Goal: Communication & Community: Answer question/provide support

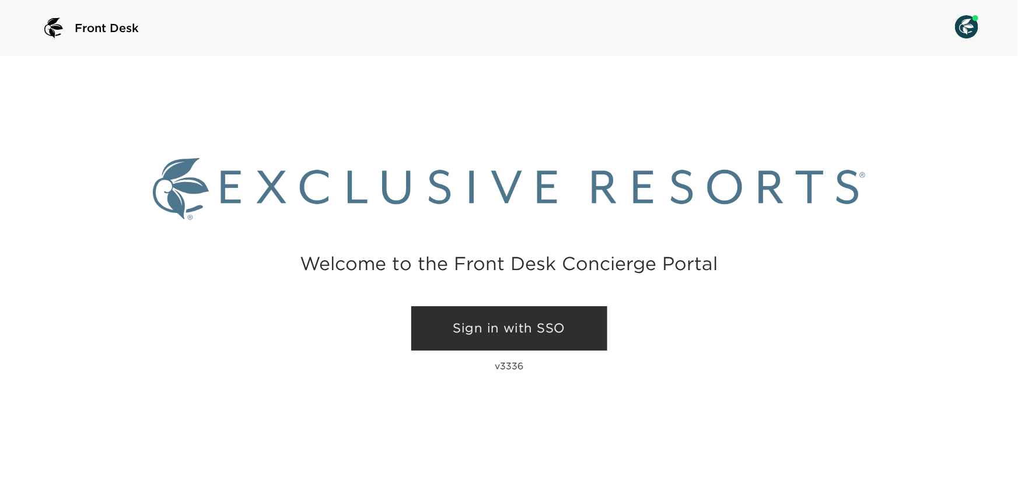
click at [482, 327] on link "Sign in with SSO" at bounding box center [509, 328] width 196 height 44
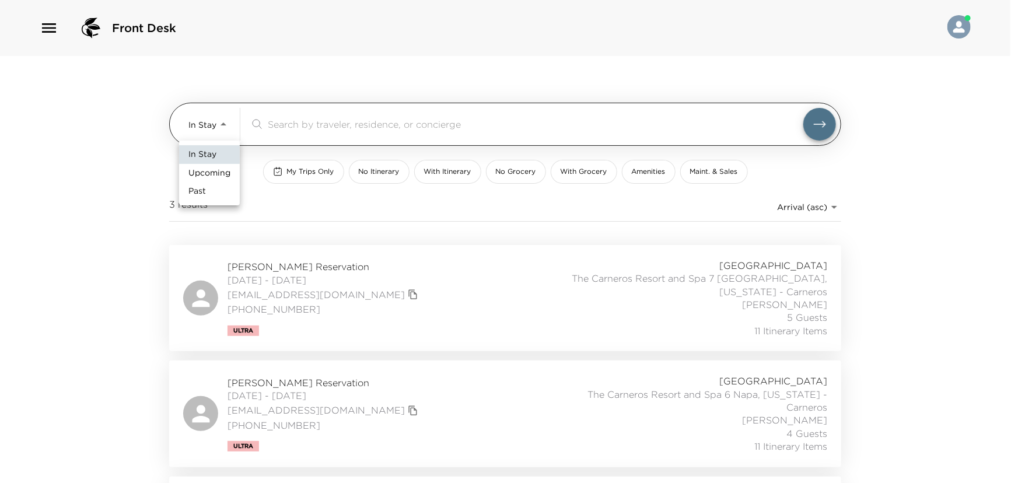
click at [222, 123] on body "Front Desk In Stay In-Stay ​ My Trips Only No Itinerary With Itinerary No Groce…" at bounding box center [509, 241] width 1018 height 483
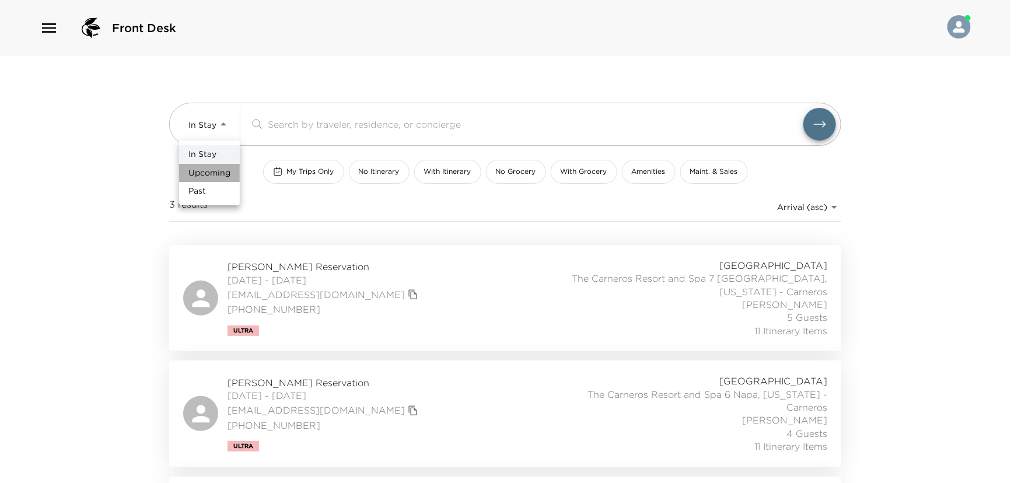
click at [205, 175] on span "Upcoming" at bounding box center [209, 173] width 42 height 12
type input "Upcoming"
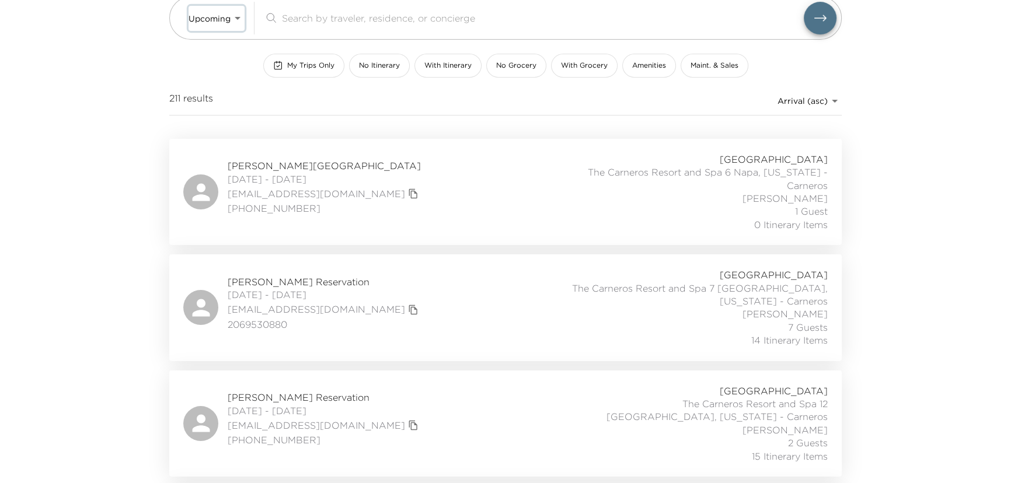
scroll to position [106, 0]
click at [305, 67] on span "My Trips Only" at bounding box center [310, 66] width 47 height 10
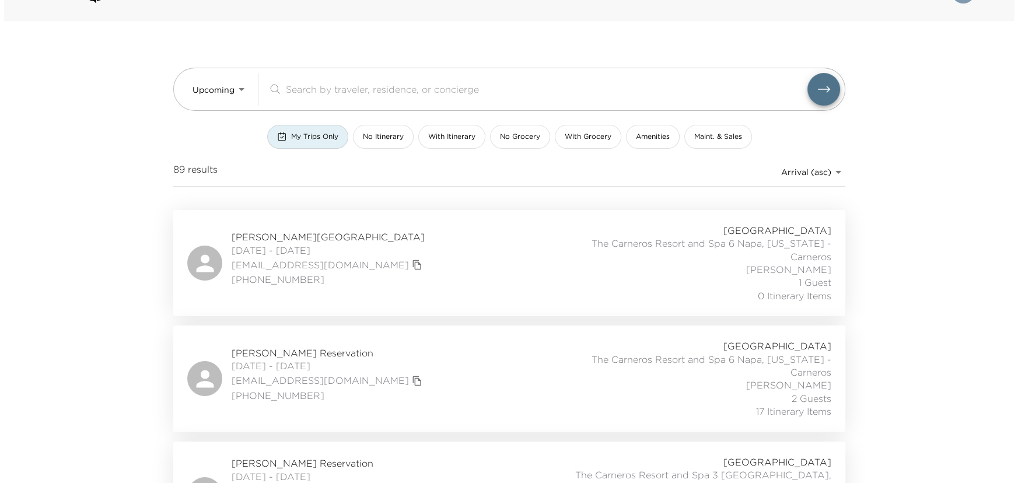
scroll to position [0, 0]
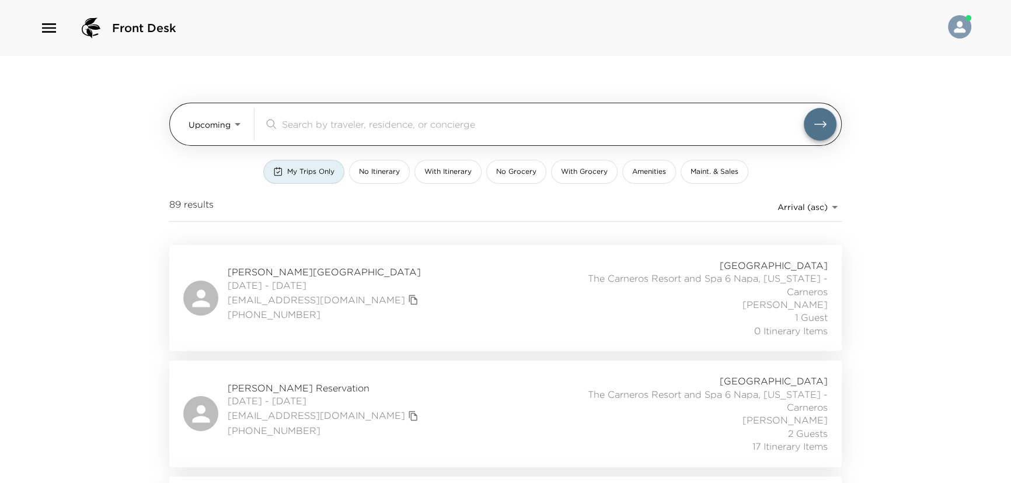
click at [324, 121] on input "search" at bounding box center [543, 123] width 522 height 13
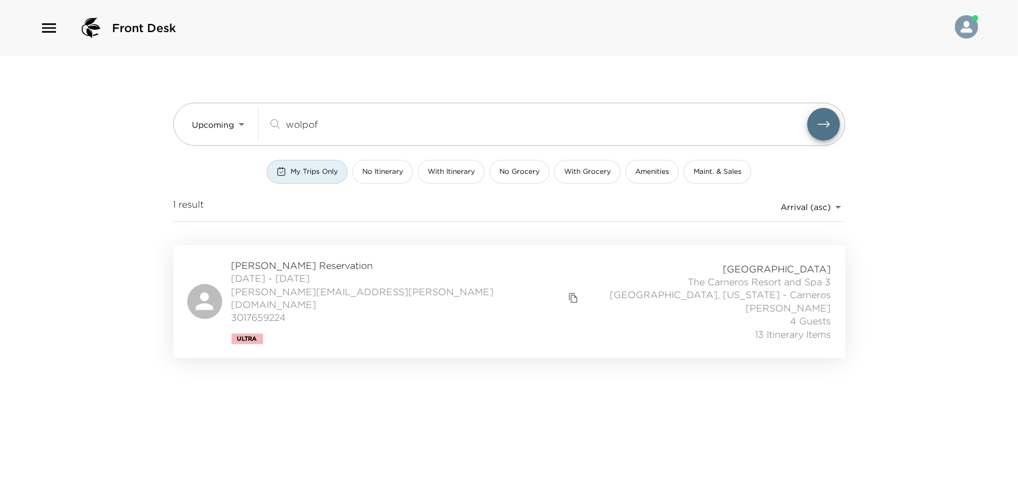
type input "wolpof"
click at [395, 292] on div "Stuart Wolpoff Reservation 10/26/2025 - 10/30/2025 stuart@wolpoff.us 3017659224…" at bounding box center [509, 301] width 644 height 85
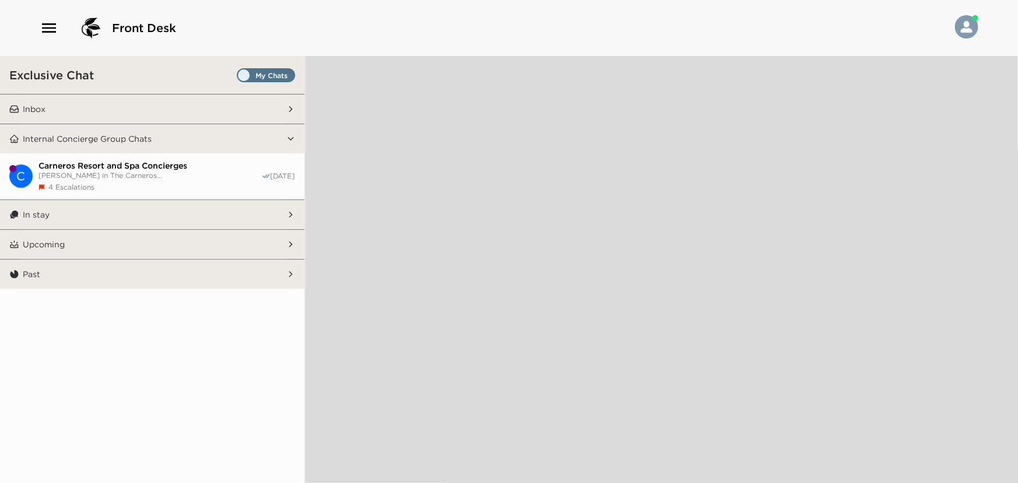
click at [44, 105] on p "Inbox" at bounding box center [34, 109] width 23 height 11
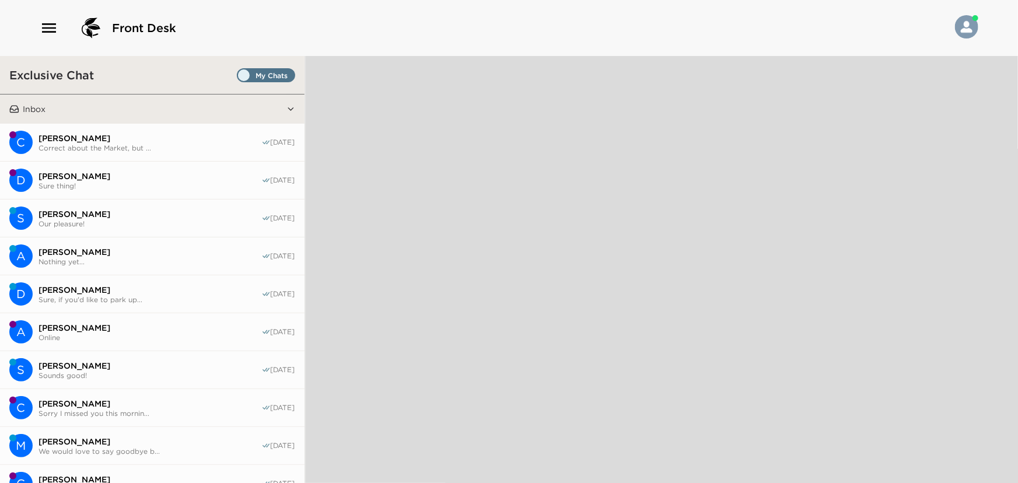
click at [44, 104] on p "Inbox" at bounding box center [34, 109] width 23 height 11
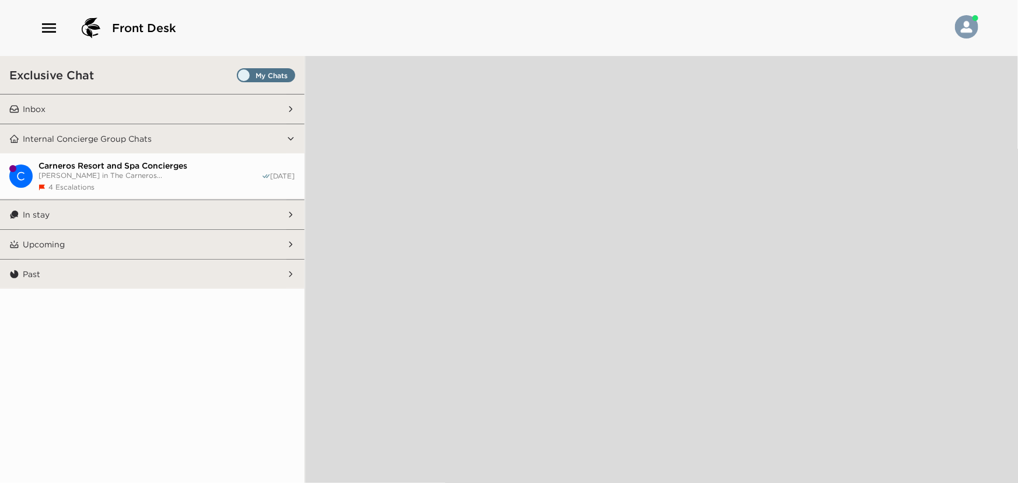
click at [92, 99] on button "Inbox" at bounding box center [152, 109] width 267 height 29
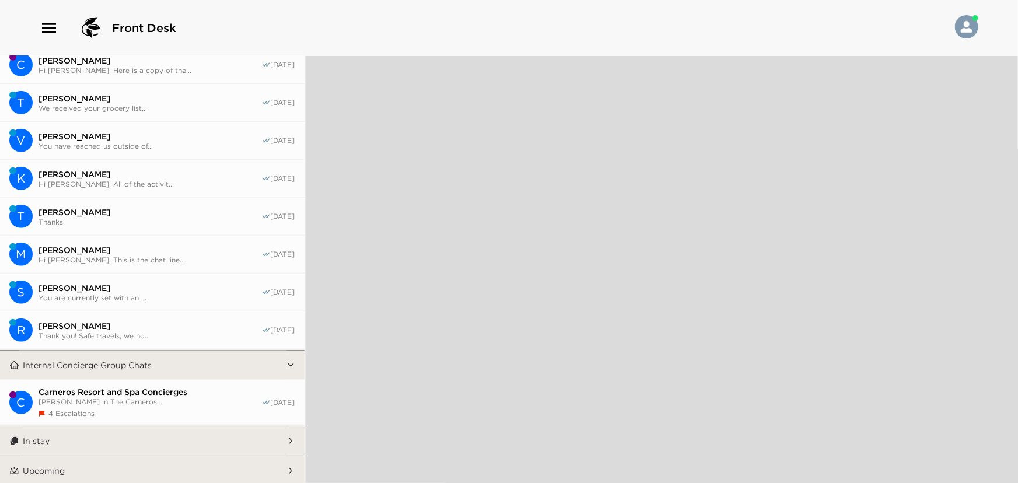
scroll to position [448, 0]
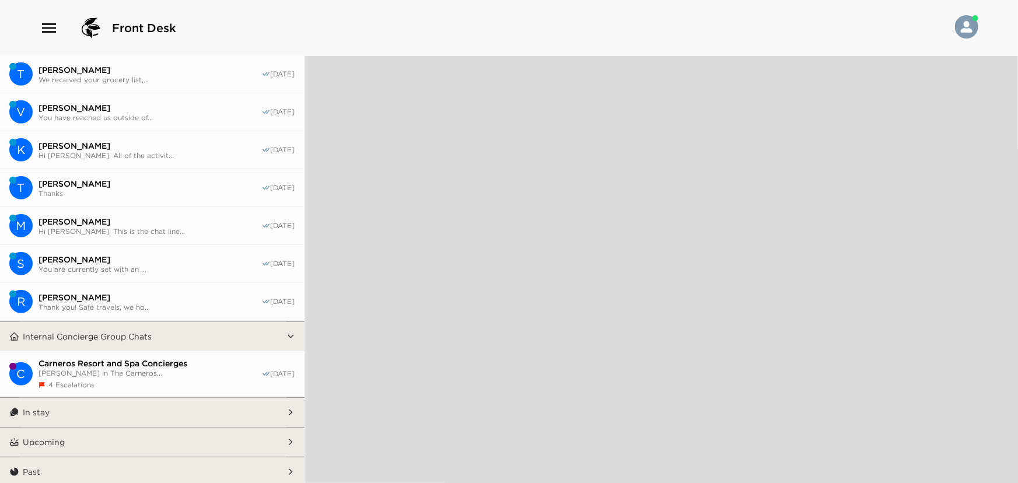
click at [73, 439] on button "Upcoming" at bounding box center [152, 442] width 267 height 29
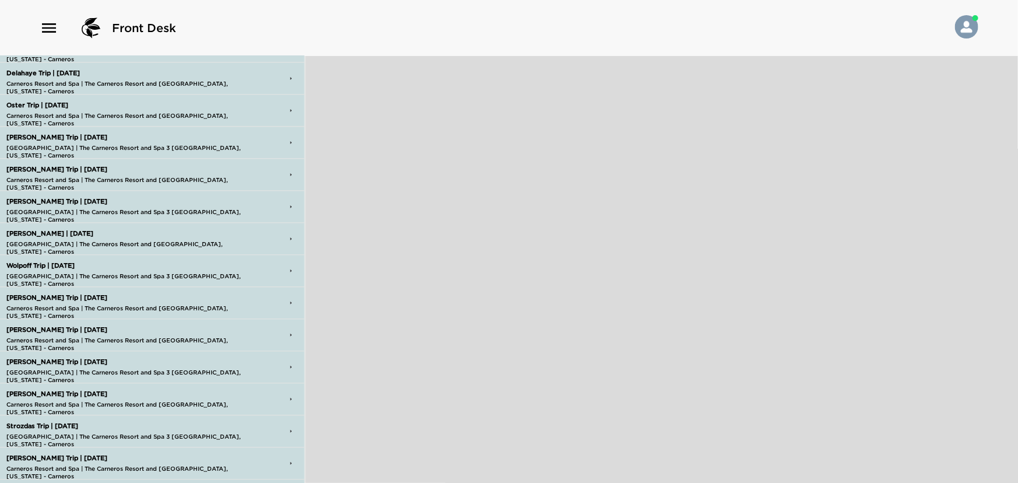
scroll to position [1243, 0]
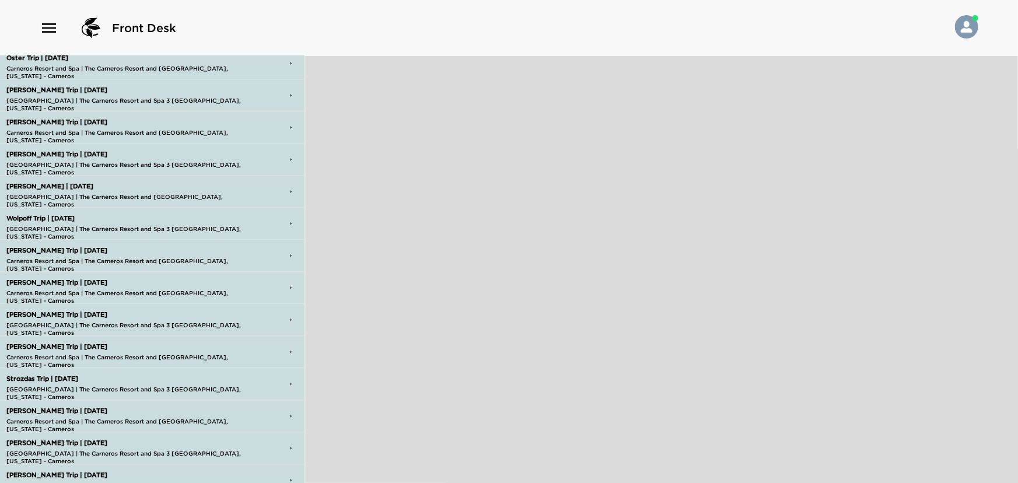
click at [44, 216] on p "Wolpoff Trip | [DATE]" at bounding box center [130, 219] width 252 height 8
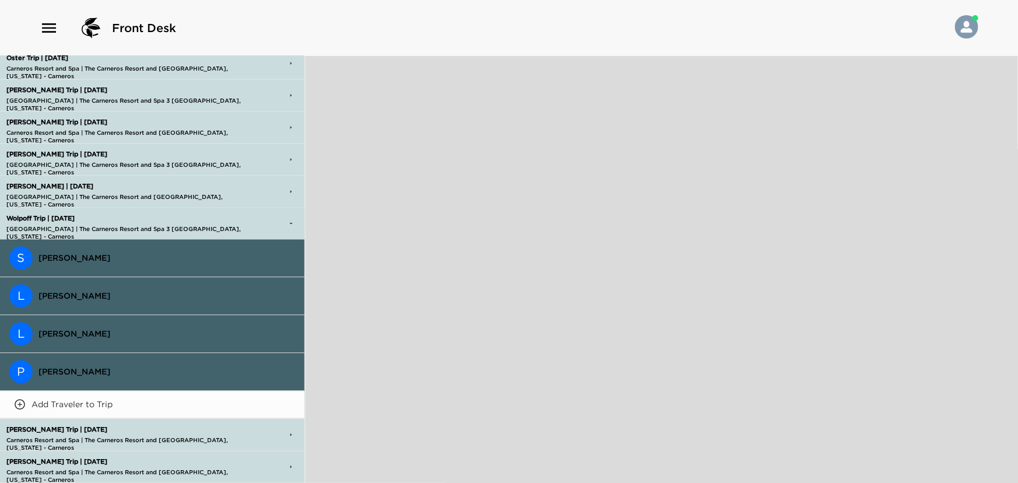
click at [67, 253] on span "[PERSON_NAME]" at bounding box center [167, 258] width 257 height 11
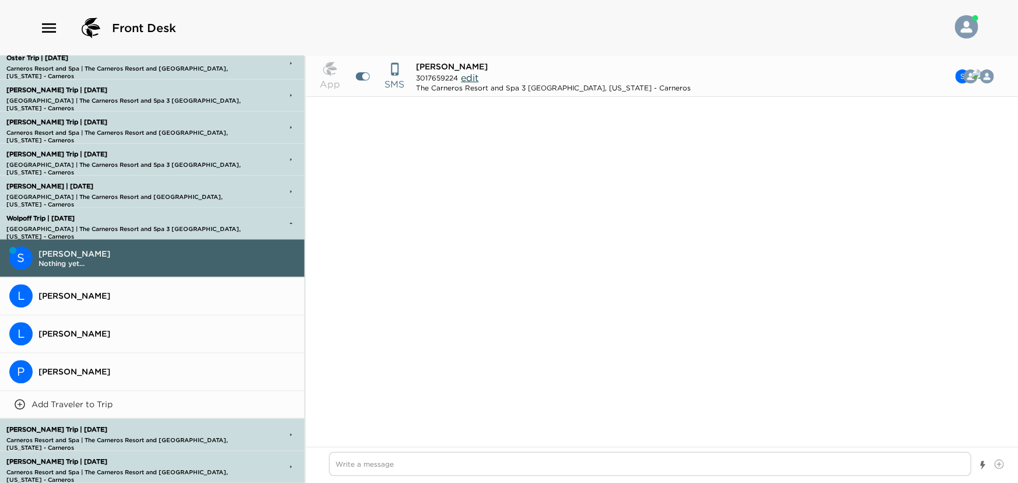
scroll to position [1138, 0]
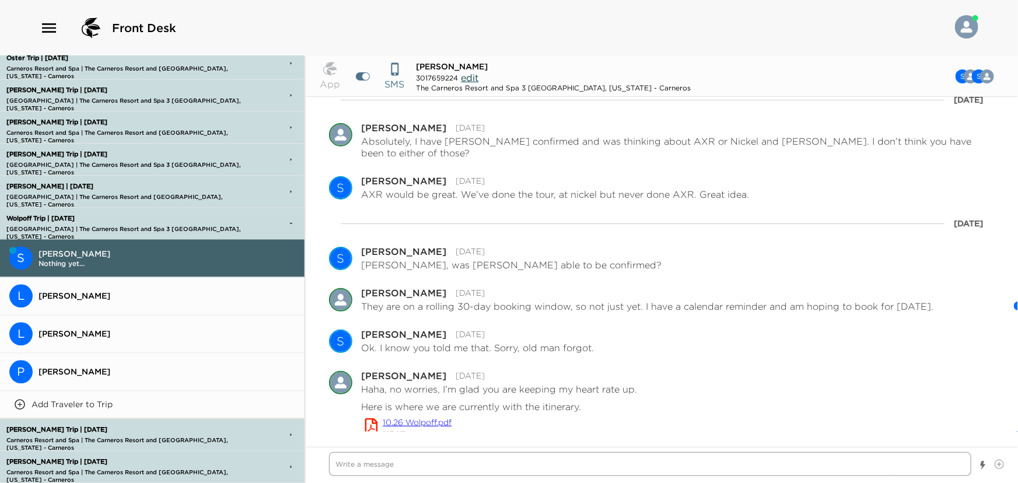
click at [470, 461] on textarea "Write a message" at bounding box center [650, 464] width 643 height 24
type textarea "x"
type textarea "H"
type textarea "x"
type textarea "Hi"
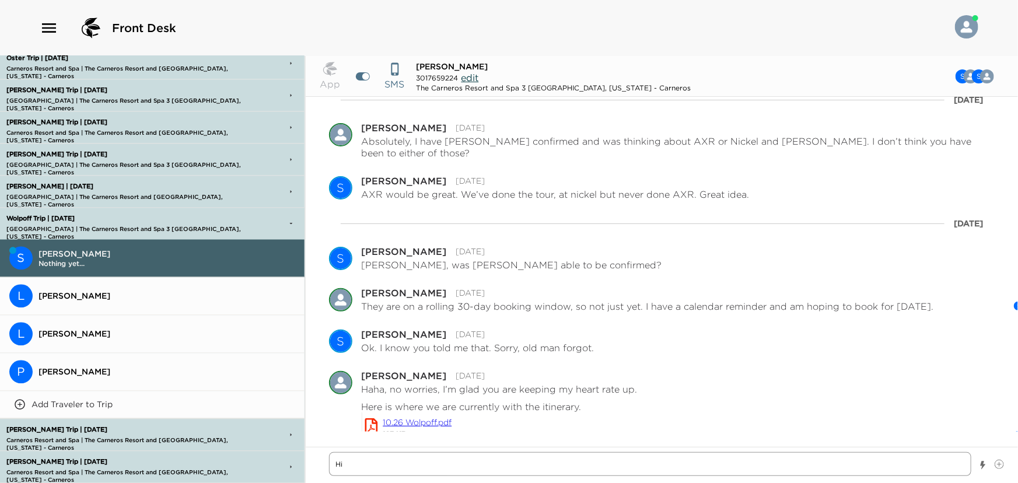
type textarea "x"
type textarea "Hi"
type textarea "x"
type textarea "Hi T"
type textarea "x"
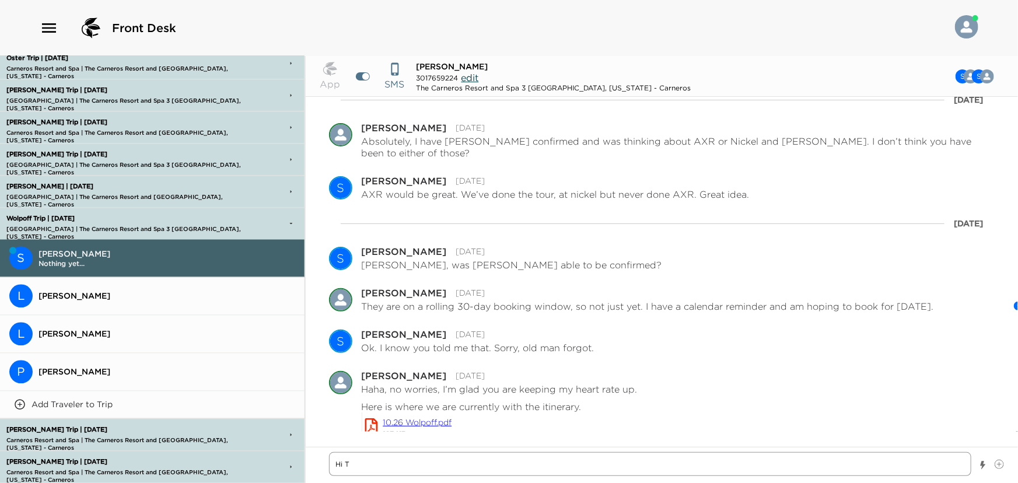
type textarea "Hi Th"
type textarea "x"
type textarea "Hi The"
type textarea "x"
type textarea "Hi Ther"
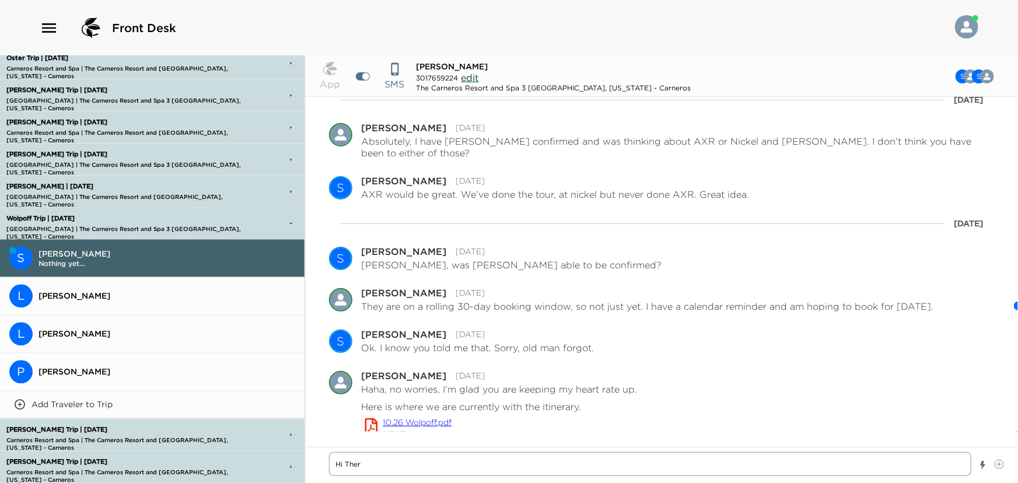
type textarea "x"
type textarea "Hi There"
type textarea "x"
type textarea "Hi There,"
type textarea "x"
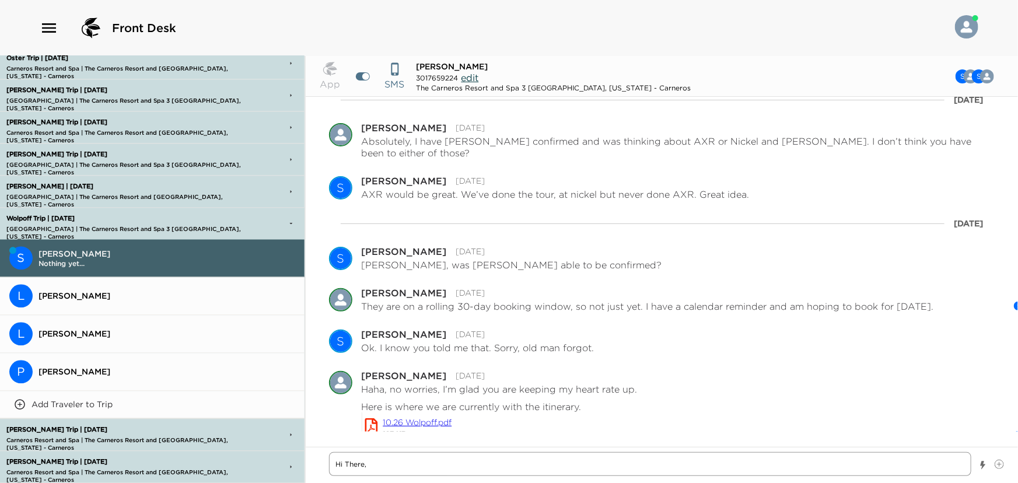
type textarea "Hi There,"
type textarea "x"
type textarea "Hi There,"
type textarea "x"
type textarea "Hi There"
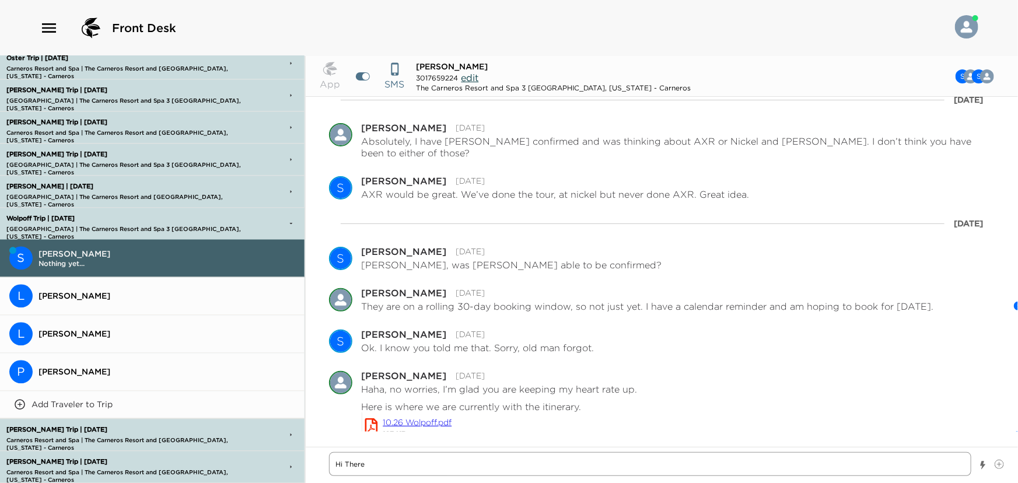
type textarea "x"
type textarea "Hi Ther"
type textarea "x"
type textarea "Hi The"
type textarea "x"
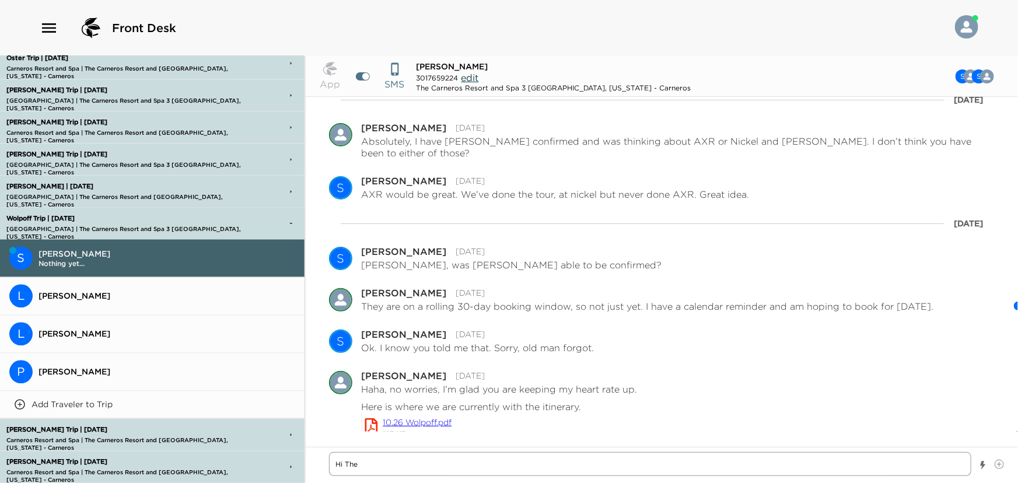
type textarea "Hi Th"
type textarea "x"
type textarea "Hi T"
type textarea "x"
type textarea "Hi"
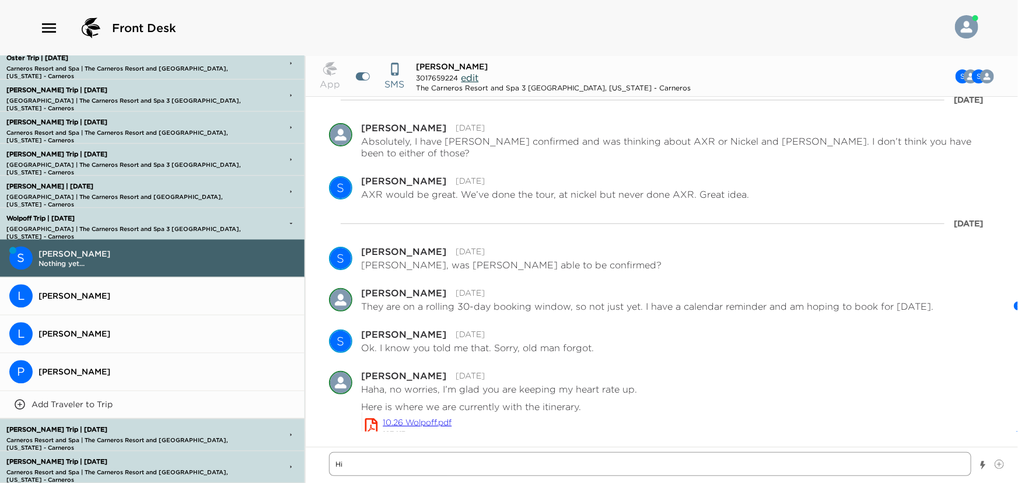
type textarea "x"
type textarea "Hi t"
type textarea "x"
type textarea "Hi th"
type textarea "x"
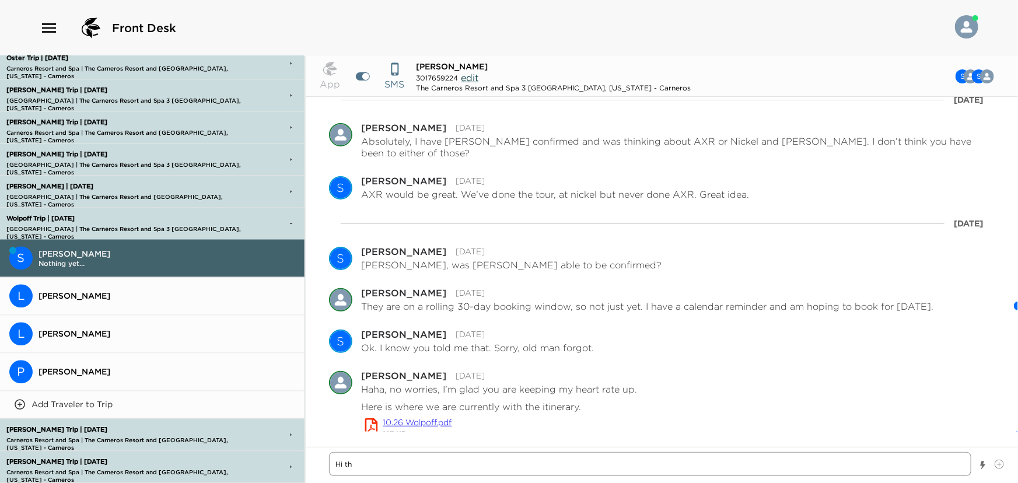
type textarea "Hi the"
type textarea "x"
type textarea "Hi ther"
type textarea "x"
type textarea "Hi there"
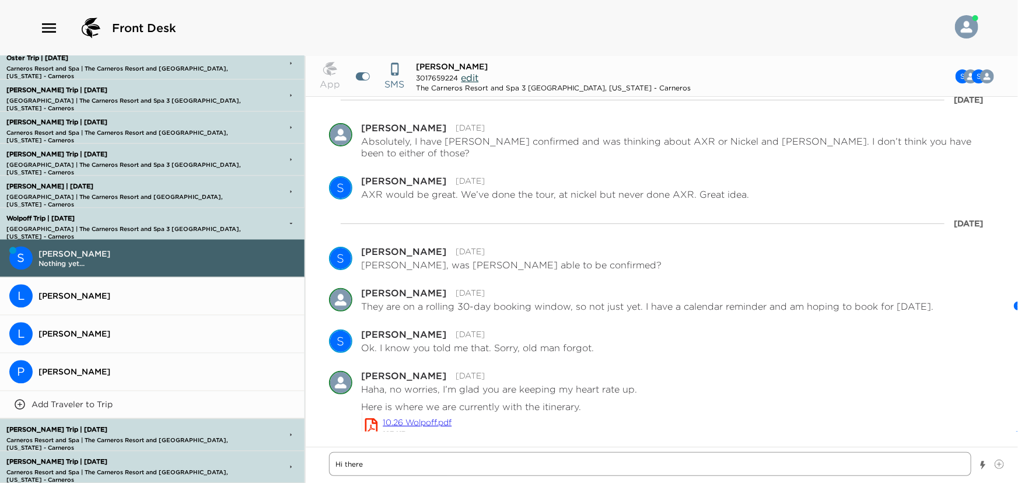
type textarea "x"
type textarea "Hi there,"
type textarea "x"
type textarea "Hi there,"
type textarea "x"
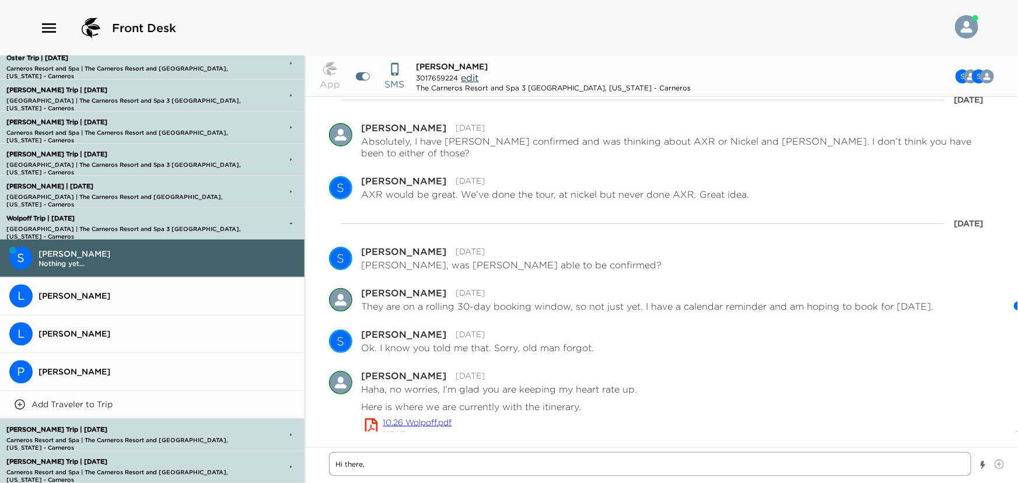
type textarea "Hi there, K"
type textarea "x"
type textarea "Hi there, Ke"
type textarea "x"
type textarea "Hi there, [PERSON_NAME]"
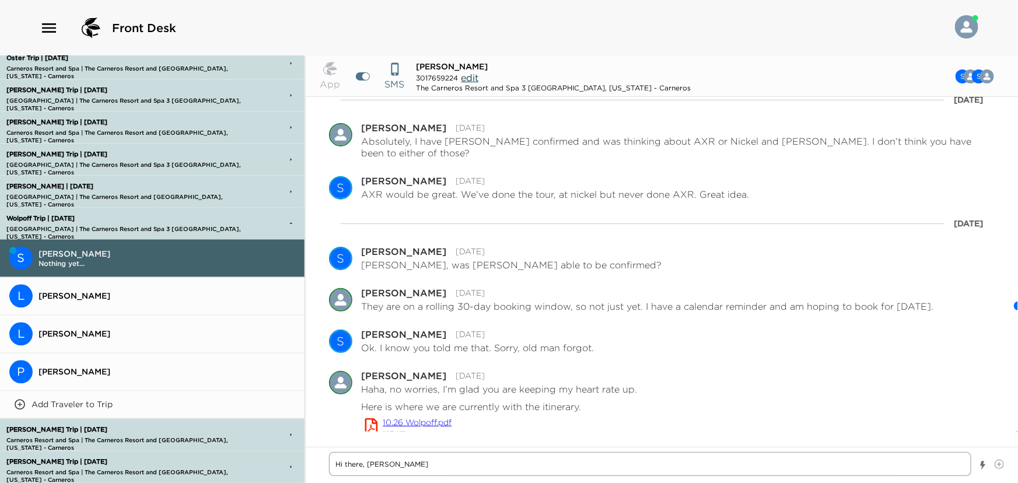
type textarea "x"
type textarea "Hi there, Kenz"
type textarea "x"
type textarea "Hi there, [PERSON_NAME]"
type textarea "x"
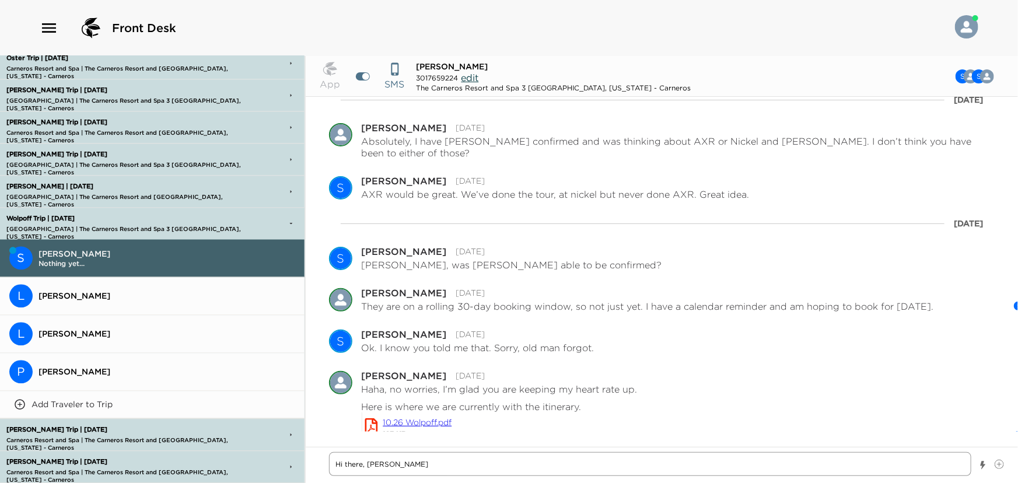
type textarea "Hi there, [PERSON_NAME]"
type textarea "x"
type textarea "Hi there, [PERSON_NAME]"
type textarea "x"
type textarea "Hi there, [PERSON_NAME] ha"
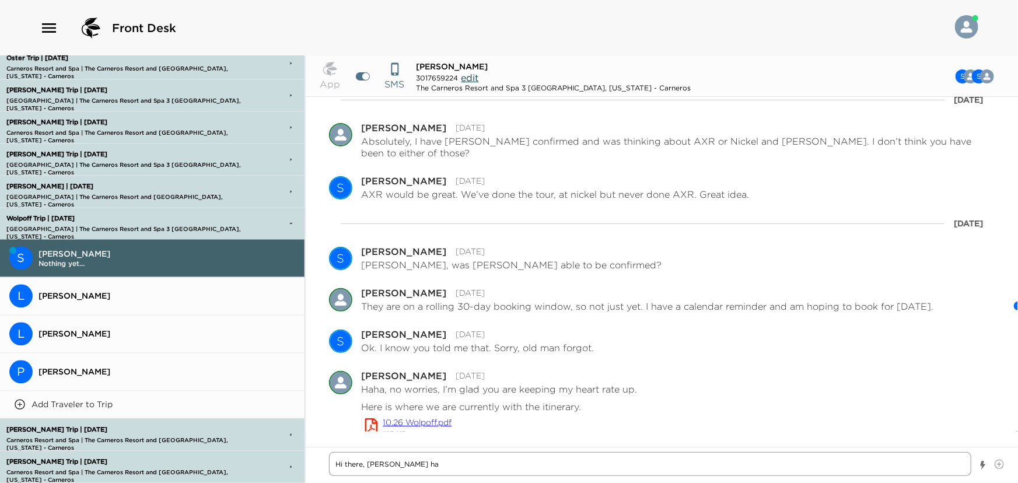
type textarea "x"
type textarea "Hi there, [PERSON_NAME] has"
type textarea "x"
type textarea "Hi there, [PERSON_NAME] has"
type textarea "x"
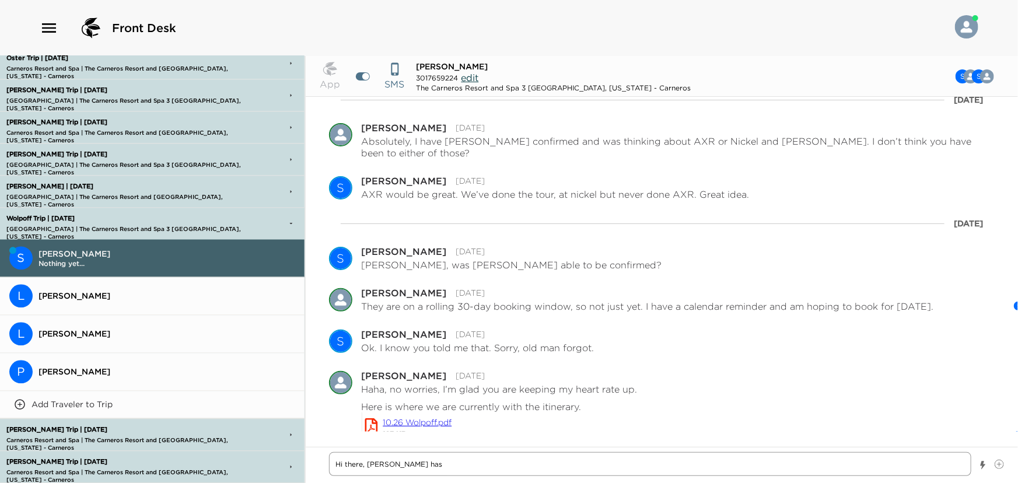
type textarea "Hi there, [PERSON_NAME] has b"
type textarea "x"
type textarea "Hi there, [PERSON_NAME] has be"
type textarea "x"
type textarea "Hi there, [PERSON_NAME] has bee"
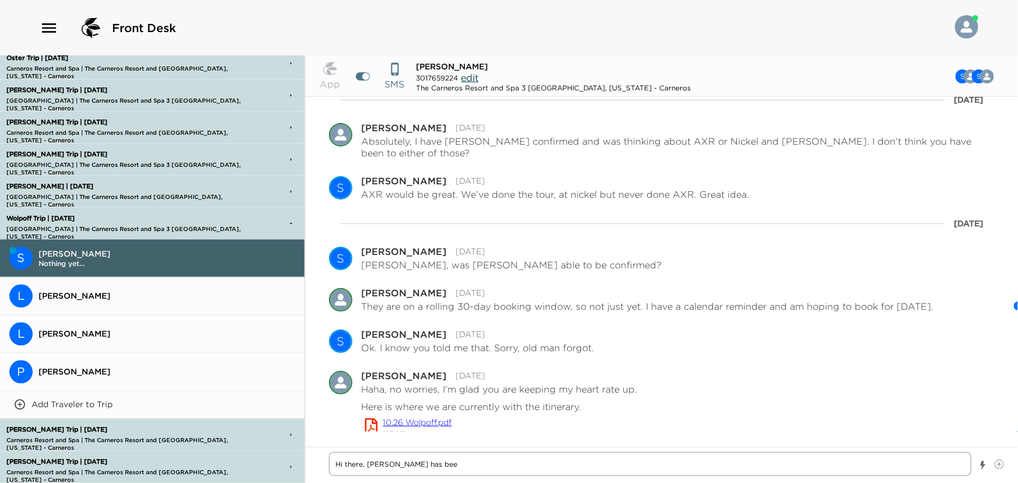
type textarea "x"
type textarea "Hi there, [PERSON_NAME] has been"
type textarea "x"
type textarea "Hi there, [PERSON_NAME] has been"
type textarea "x"
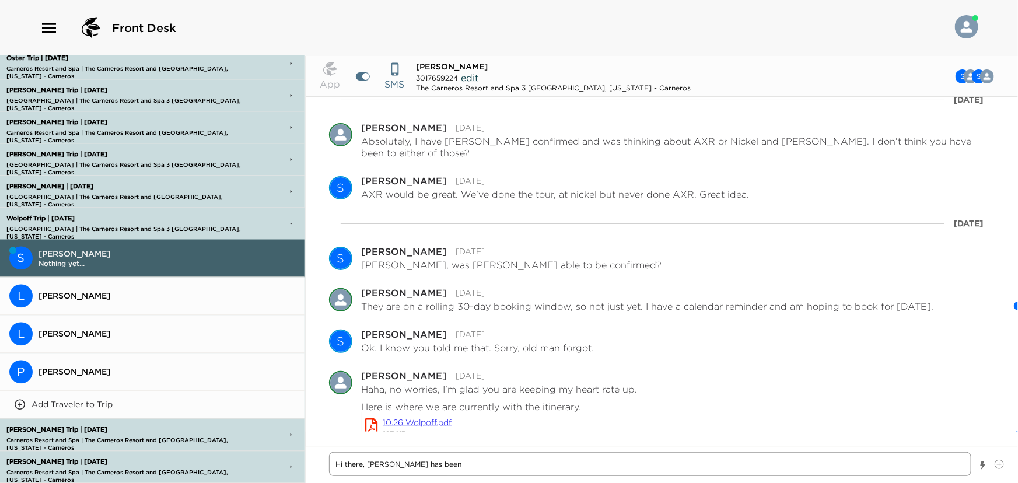
type textarea "Hi there, [PERSON_NAME] has been S"
type textarea "x"
type textarea "Hi there, [PERSON_NAME] has been Se"
type textarea "x"
type textarea "Hi there, [PERSON_NAME] has been Sec"
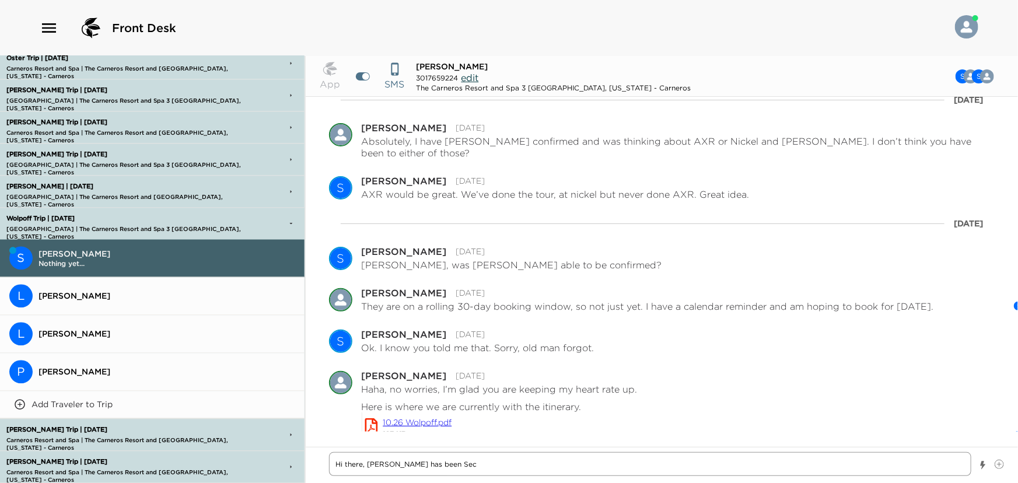
type textarea "x"
type textarea "Hi there, [PERSON_NAME] has been Secu"
type textarea "x"
type textarea "Hi there, [PERSON_NAME] has been Secur"
type textarea "x"
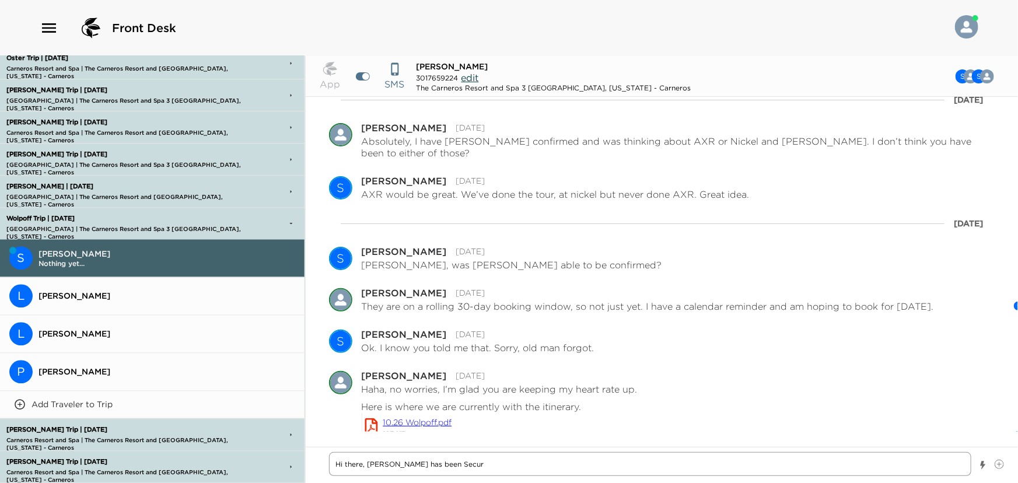
type textarea "Hi there, [PERSON_NAME] has been Secure"
type textarea "x"
type textarea "Hi there, [PERSON_NAME] has been Secured"
type textarea "x"
type textarea "Hi there, [PERSON_NAME] has been Secured."
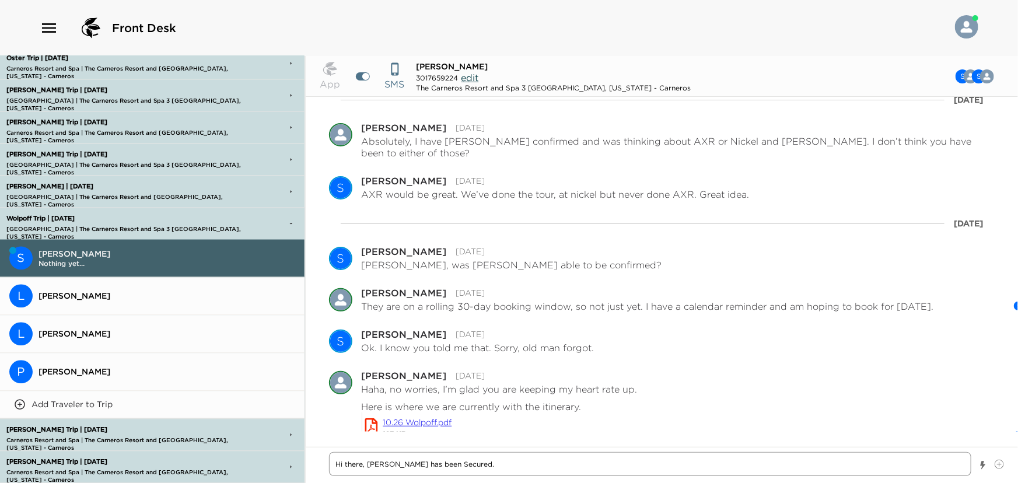
type textarea "x"
type textarea "Hi there, [PERSON_NAME] has been Secured."
type textarea "x"
type textarea "Hi there, [PERSON_NAME] has been Secured."
type textarea "x"
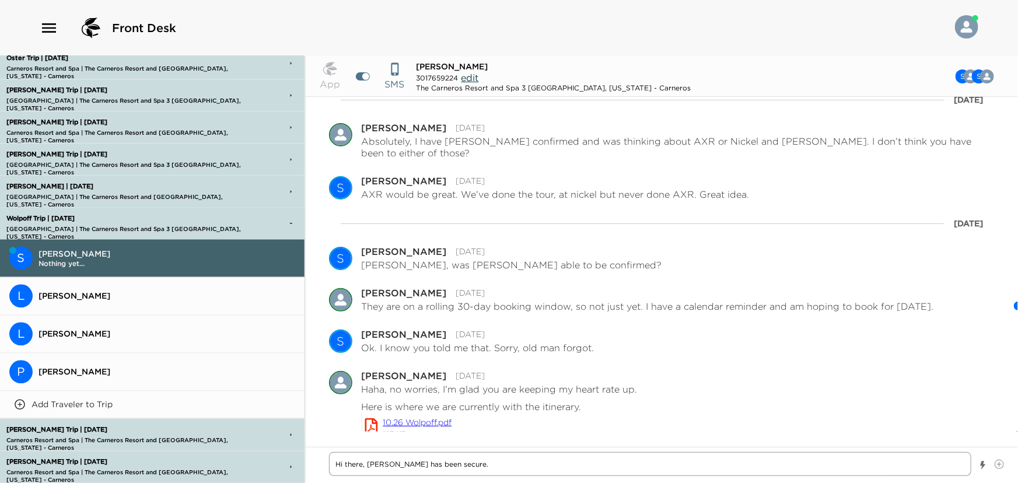
type textarea "Hi there, [PERSON_NAME] has been secured."
click at [476, 467] on textarea "Hi there, [PERSON_NAME] has been secured." at bounding box center [650, 464] width 643 height 24
type textarea "x"
type textarea "Hi there, [PERSON_NAME] has been secured."
type textarea "x"
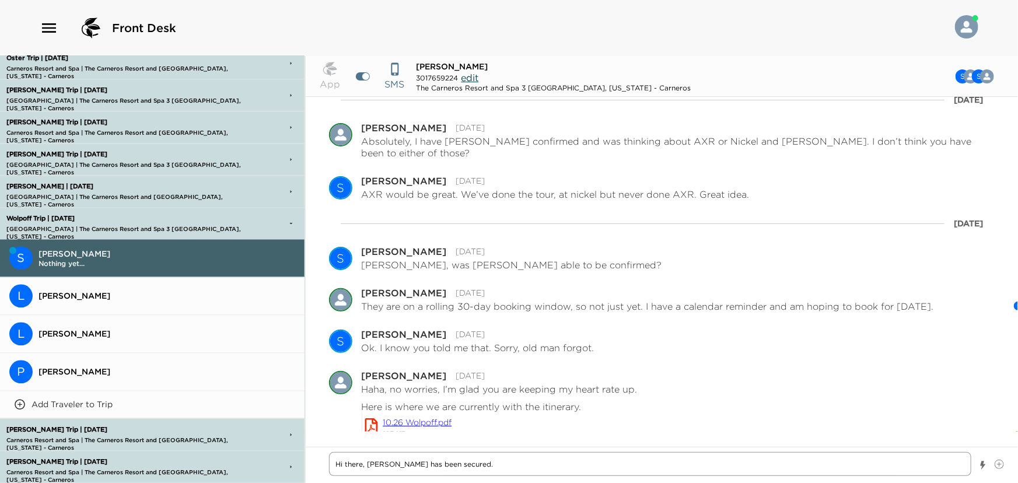
type textarea "Hi there, [PERSON_NAME] has been secured. H"
type textarea "x"
type textarea "Hi there, [PERSON_NAME] has been secured. He"
type textarea "x"
type textarea "Hi there, [PERSON_NAME] has been secured. Her"
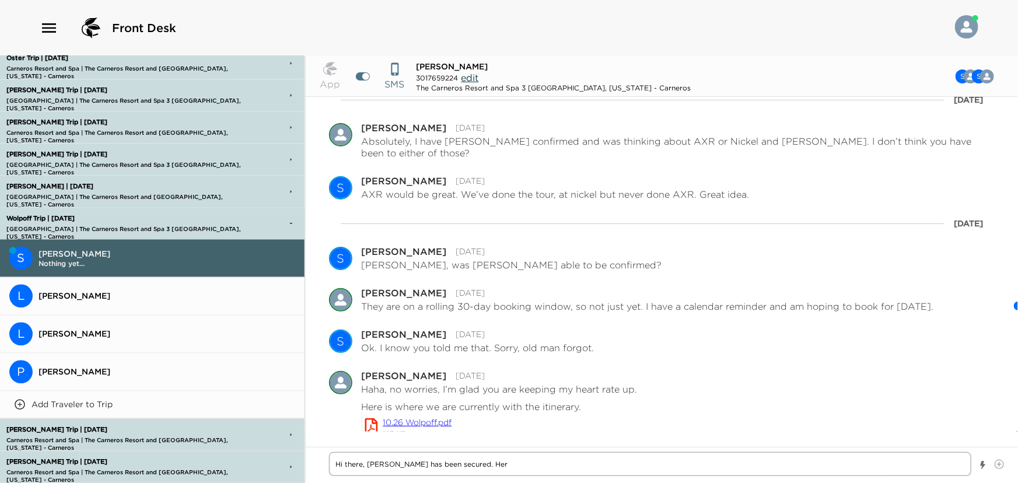
type textarea "x"
type textarea "Hi there, [PERSON_NAME] has been secured. Here"
type textarea "x"
type textarea "Hi there, [PERSON_NAME] has been secured. Here"
type textarea "x"
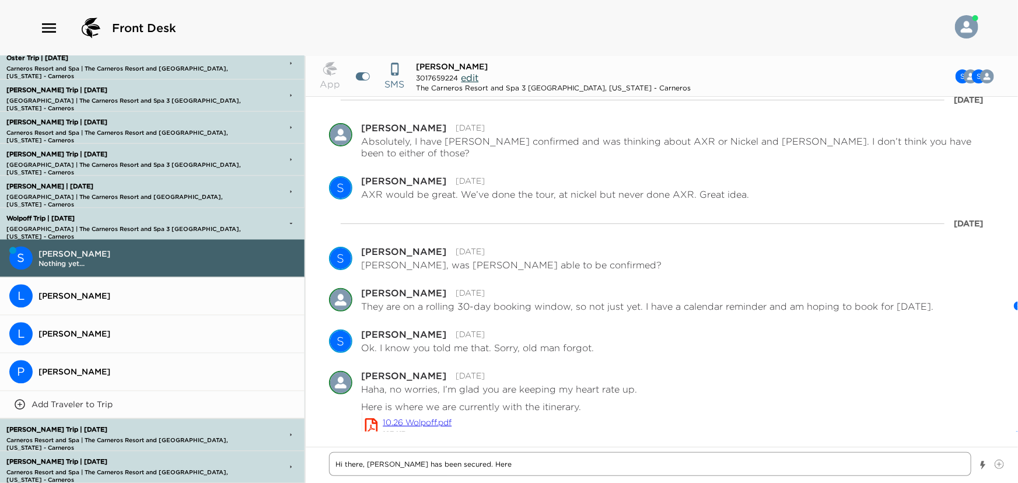
type textarea "Hi there, [PERSON_NAME] has been secured. Here i"
type textarea "x"
type textarea "Hi there, [PERSON_NAME] has been secured. Here is"
type textarea "x"
type textarea "Hi there, [PERSON_NAME] has been secured. Here is"
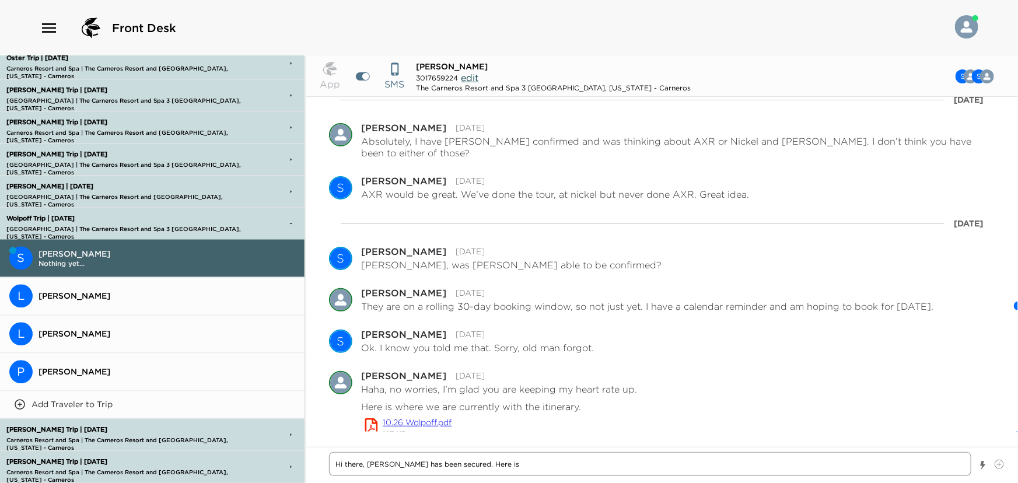
type textarea "x"
type textarea "Hi there, [PERSON_NAME] has been secured. Here is t"
type textarea "x"
type textarea "Hi there, [PERSON_NAME] has been secured. Here is th"
type textarea "x"
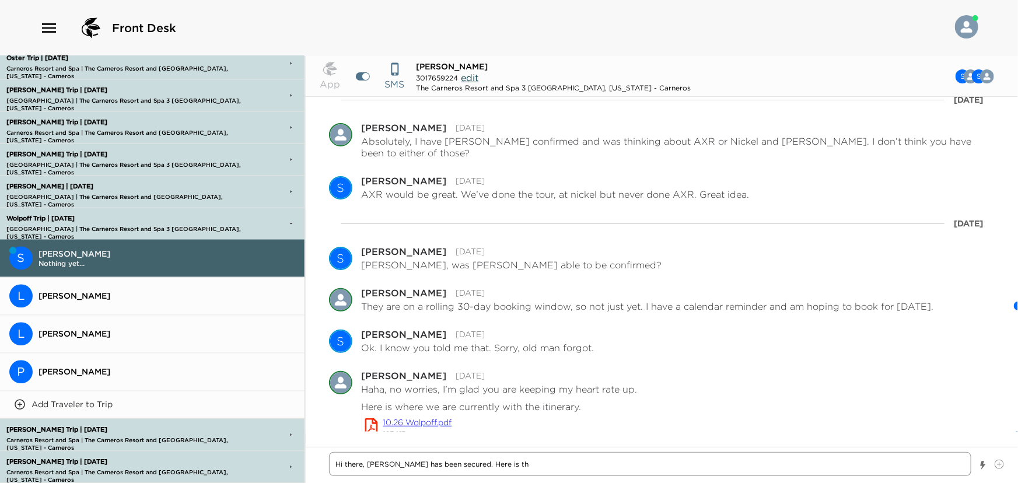
type textarea "Hi there, [PERSON_NAME] has been secured. Here is the"
type textarea "x"
type textarea "Hi there, [PERSON_NAME] has been secured. Here is the"
type textarea "x"
type textarea "Hi there, [PERSON_NAME] has been secured. Here is the u"
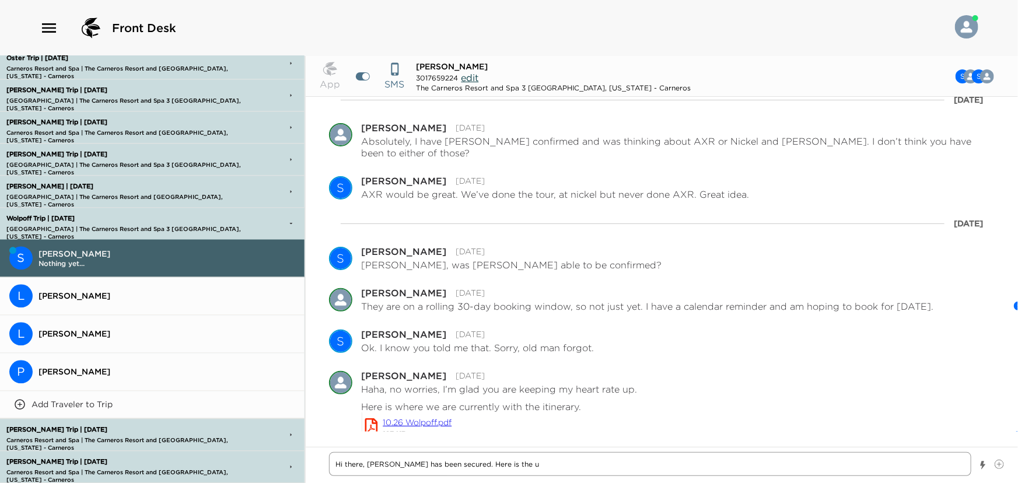
type textarea "x"
type textarea "Hi there, [PERSON_NAME] has been secured. Here is the up"
type textarea "x"
type textarea "Hi there, [PERSON_NAME] has been secured. Here is the upd"
type textarea "x"
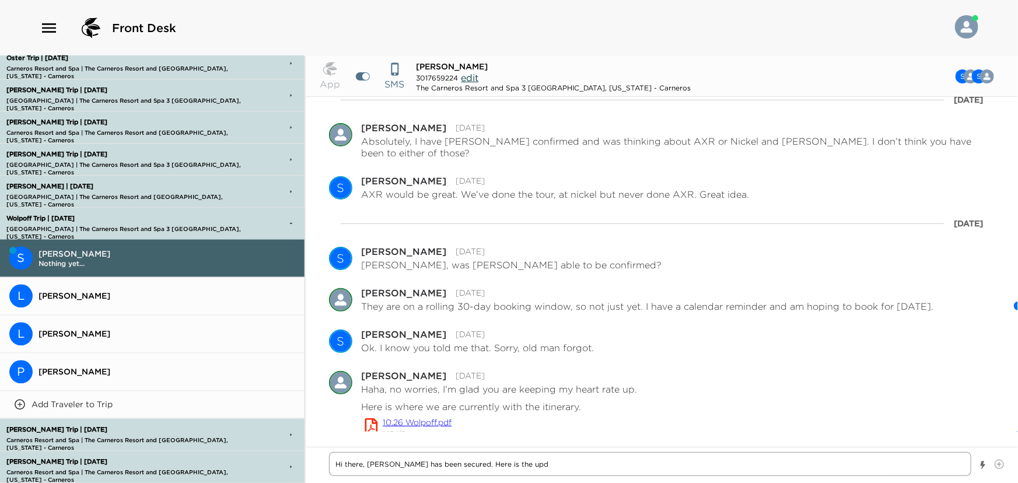
type textarea "Hi there, [PERSON_NAME] has been secured. Here is the upda"
type textarea "x"
type textarea "Hi there, [PERSON_NAME] has been secured. Here is the updat"
type textarea "x"
type textarea "Hi there, [PERSON_NAME] has been secured. Here is the update"
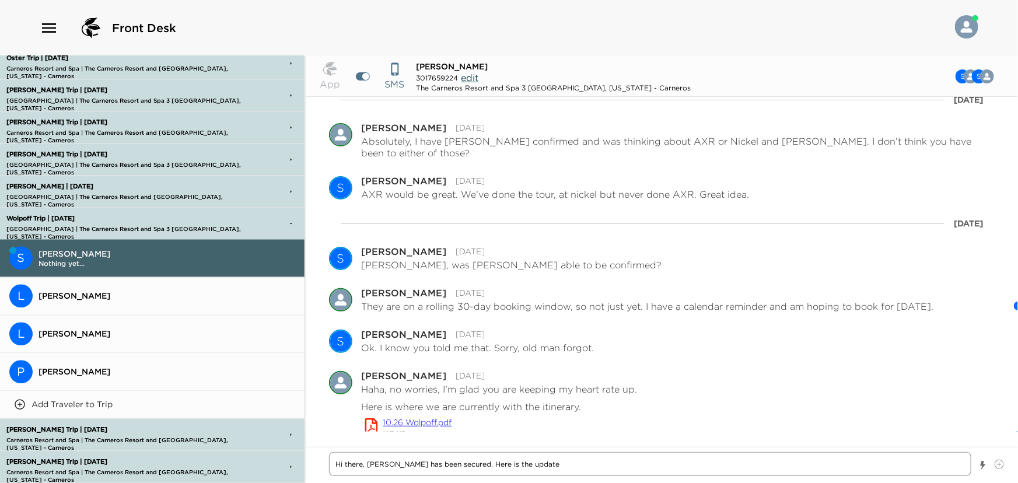
type textarea "x"
type textarea "Hi there, [PERSON_NAME] has been secured. Here is the updated"
type textarea "x"
type textarea "Hi there, [PERSON_NAME] has been secured. Here is the updated"
type textarea "x"
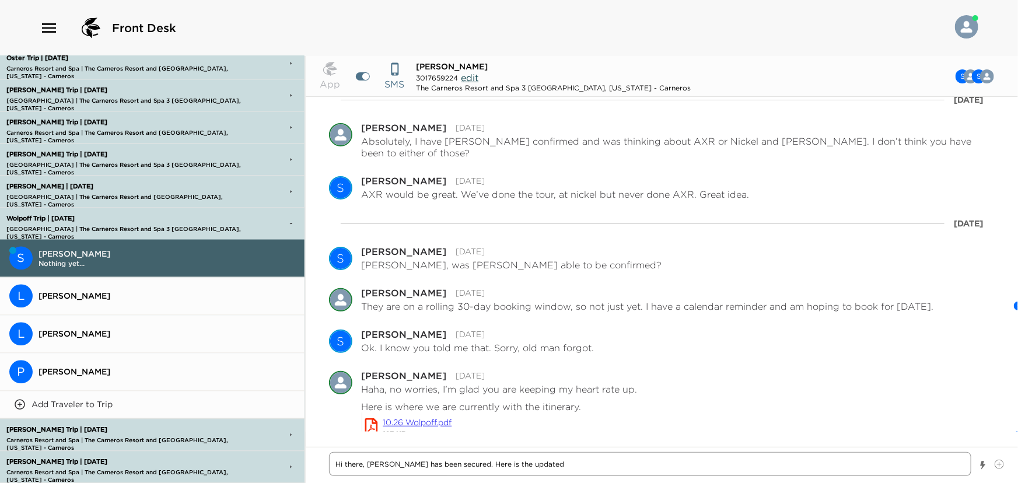
type textarea "Hi there, [PERSON_NAME] has been secured. Here is the updated i"
type textarea "x"
type textarea "Hi there, [PERSON_NAME] has been secured. Here is the updated it"
type textarea "x"
type textarea "Hi there, [PERSON_NAME] has been secured. Here is the updated iti"
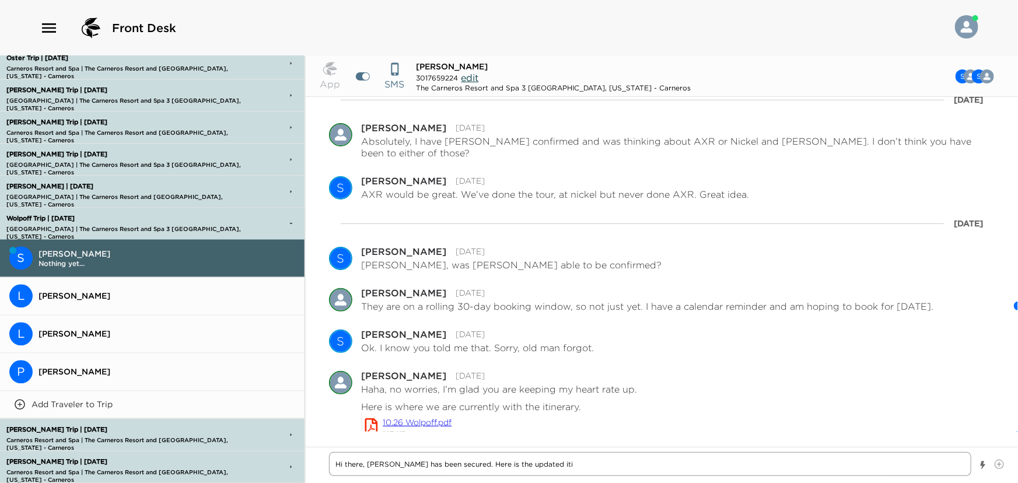
type textarea "x"
type textarea "Hi there, [PERSON_NAME] has been secured. Here is the updated itin"
type textarea "x"
type textarea "Hi there, [PERSON_NAME] has been secured. Here is the updated itine"
type textarea "x"
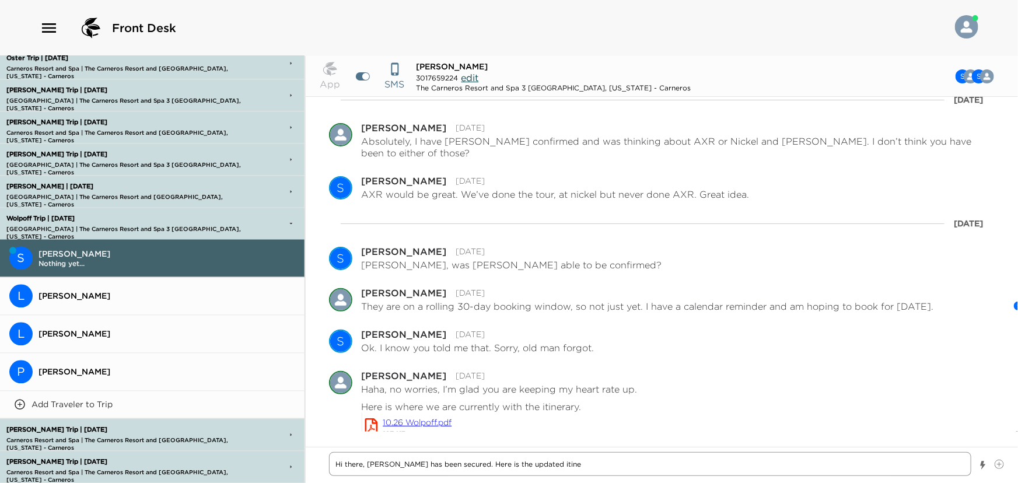
type textarea "Hi there, [PERSON_NAME] has been secured. Here is the updated itiner"
type textarea "x"
type textarea "Hi there, [PERSON_NAME] has been secured. Here is the updated itinera"
type textarea "x"
type textarea "Hi there, [PERSON_NAME] has been secured. Here is the updated itinerar"
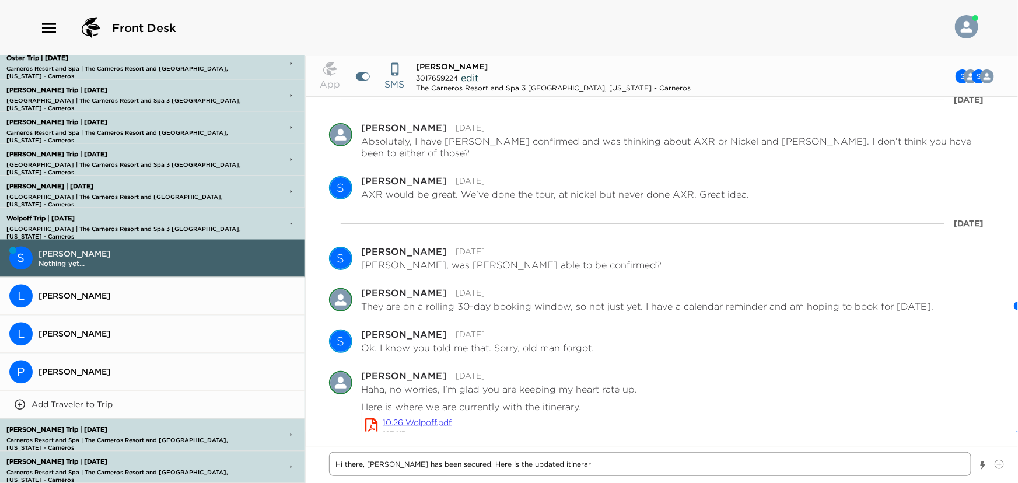
type textarea "x"
type textarea "Hi there, [PERSON_NAME] has been secured. Here is the updated itinerary"
type textarea "x"
type textarea "Hi there, [PERSON_NAME] has been secured. Here is the updated itinerary."
type textarea "x"
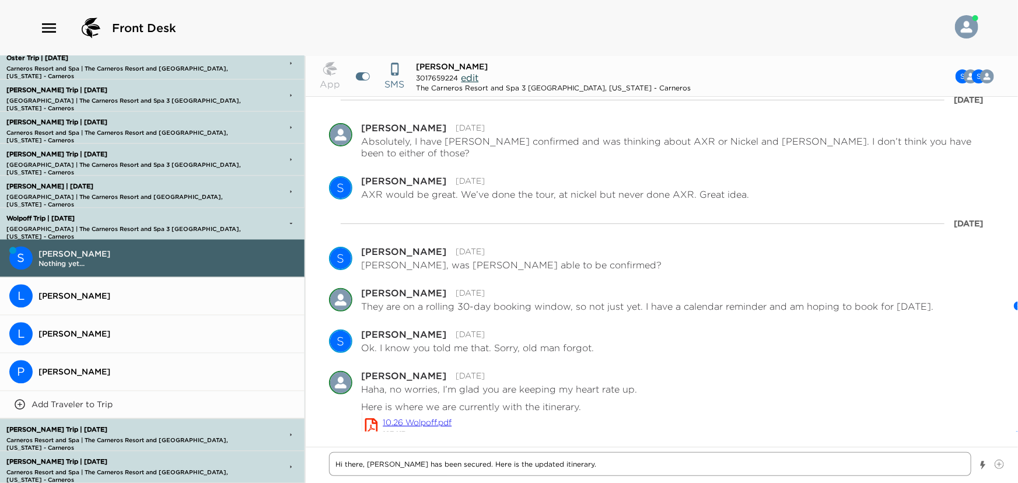
type textarea "Hi there, [PERSON_NAME] has been secured. Here is the updated itinerary."
type textarea "x"
type textarea "Hi there, [PERSON_NAME] has been secured. Here is the updated itinerary."
click at [999, 461] on icon at bounding box center [999, 464] width 9 height 9
click at [995, 460] on input "File input" at bounding box center [995, 460] width 0 height 0
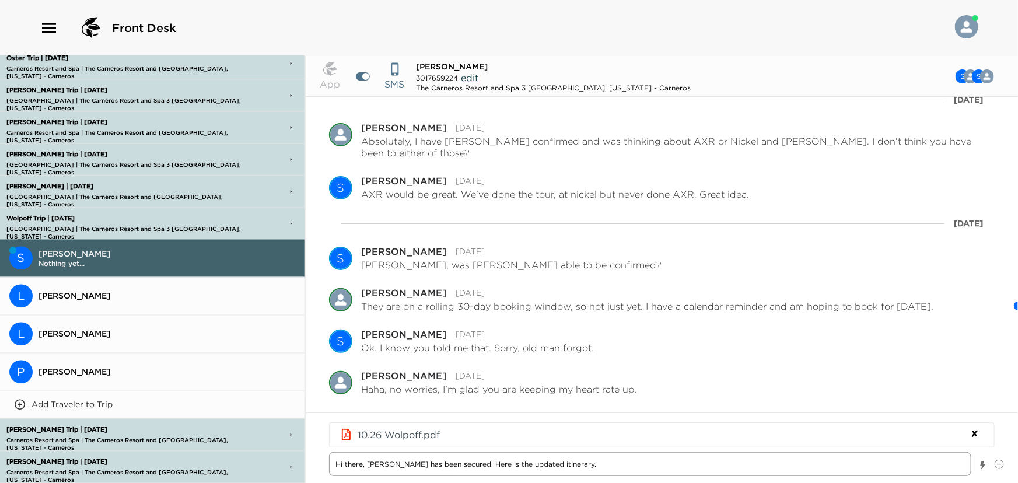
type textarea "x"
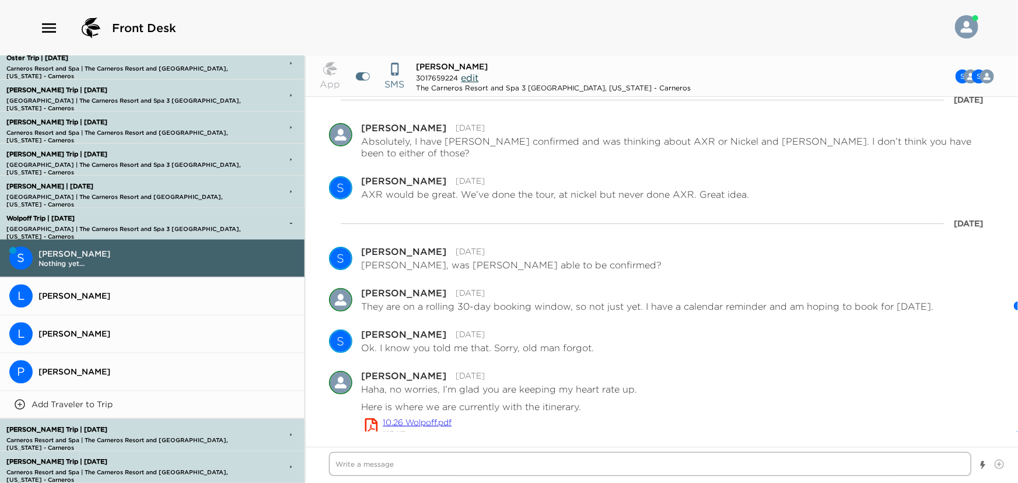
scroll to position [1238, 0]
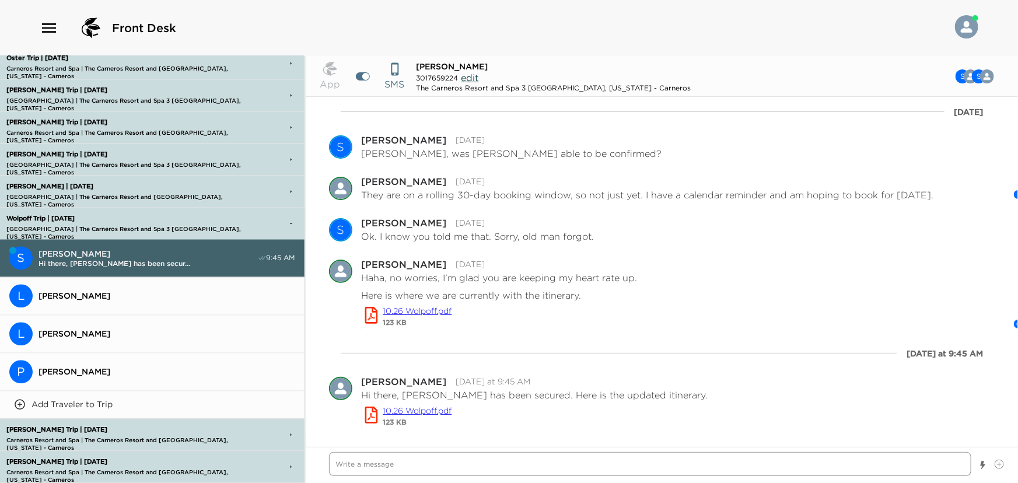
type textarea "x"
type textarea "M"
type textarea "x"
type textarea "My"
type textarea "x"
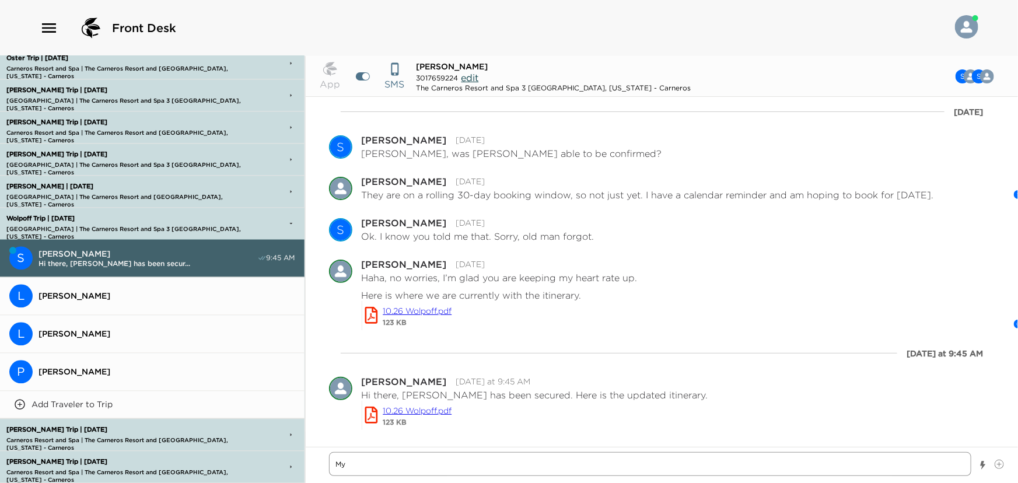
type textarea "My"
type textarea "x"
type textarea "My o"
type textarea "x"
type textarea "My on"
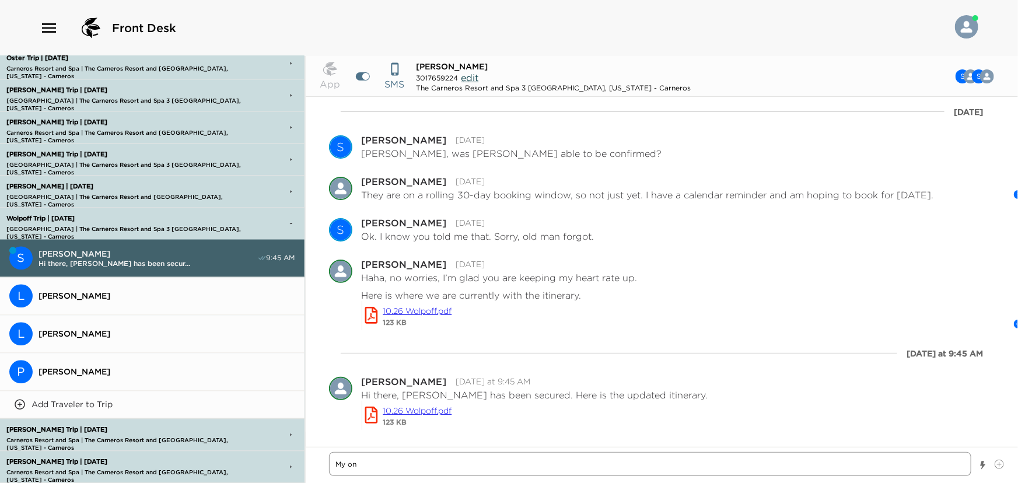
type textarea "x"
type textarea "My onl"
type textarea "x"
type textarea "My only"
type textarea "x"
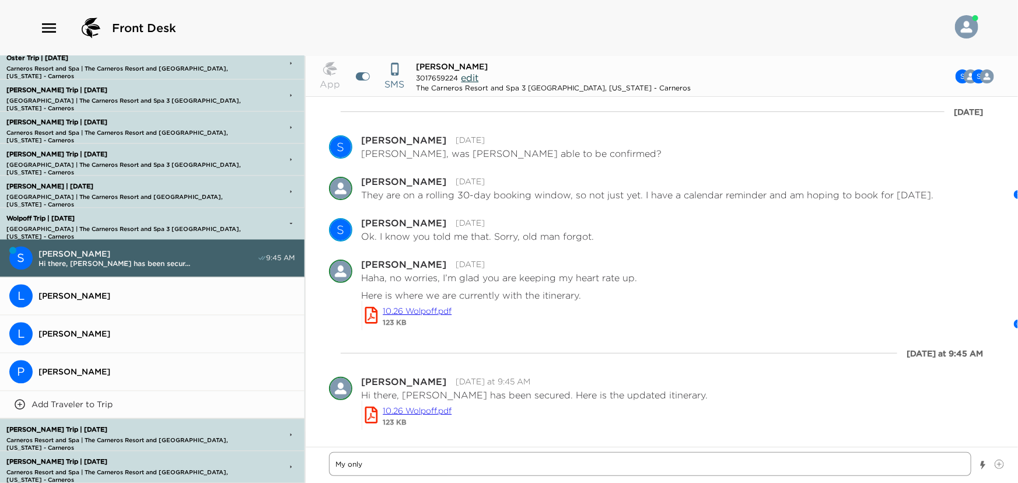
type textarea "My only"
type textarea "x"
type textarea "My only c"
type textarea "x"
type textarea "My only co"
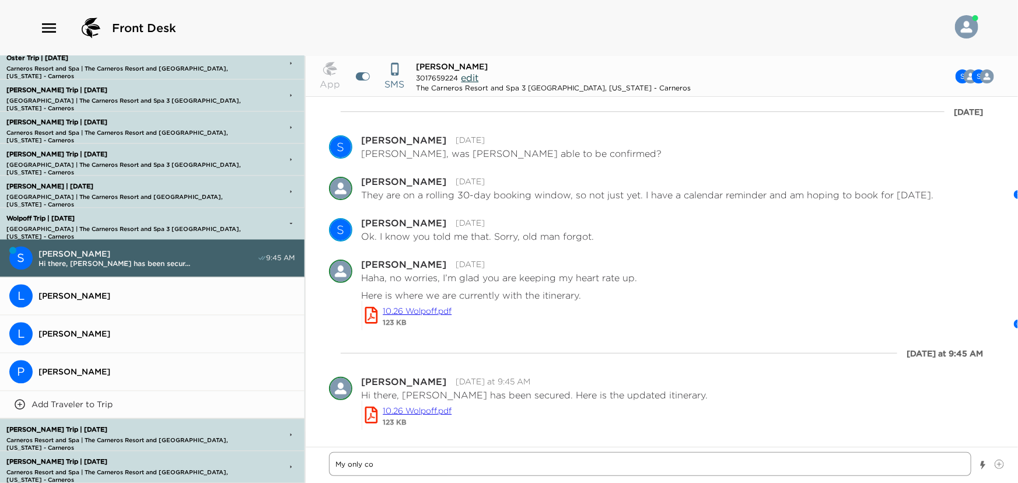
type textarea "x"
type textarea "My only con"
type textarea "x"
type textarea "My only conc"
type textarea "x"
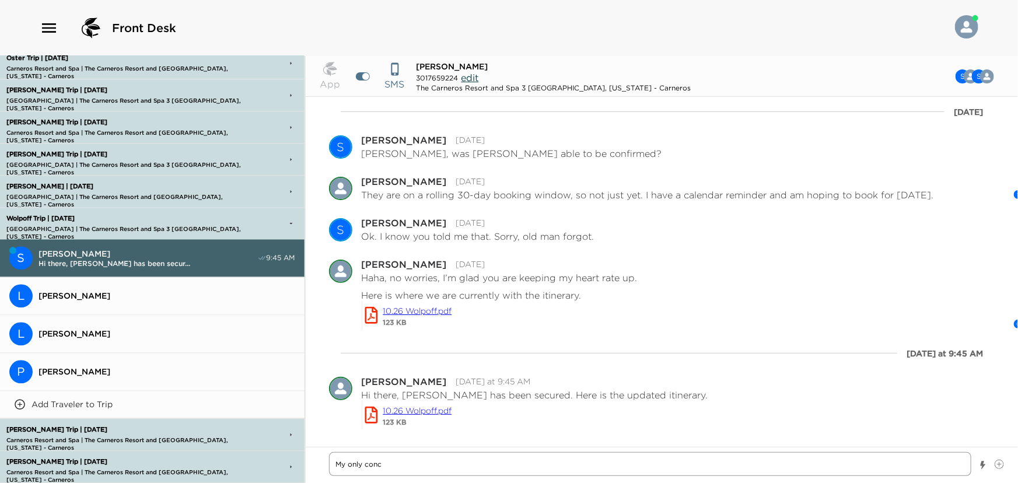
type textarea "My only conce"
type textarea "x"
type textarea "My only concer"
type textarea "x"
type textarea "My only concern"
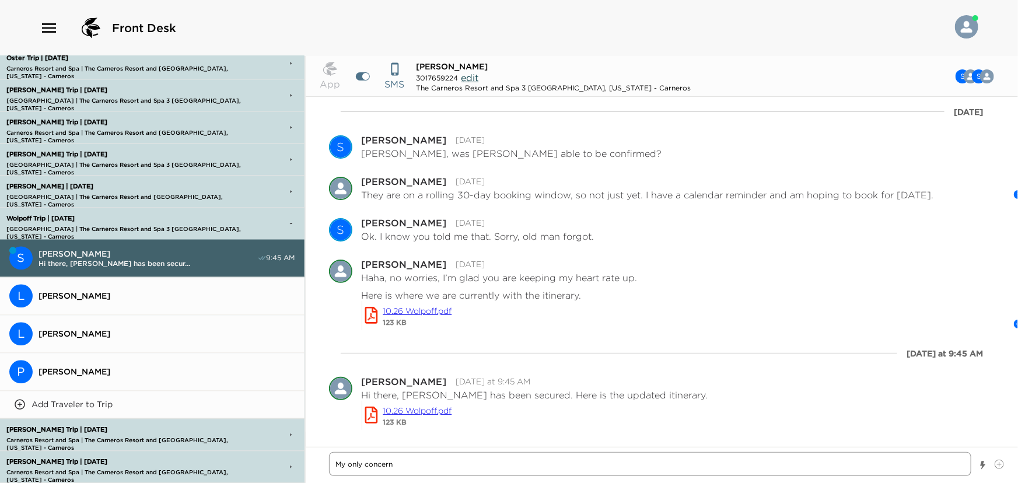
type textarea "x"
type textarea "My only concern"
click at [613, 467] on textarea "My only concern is that [PERSON_NAME] is going to be primarily sushi delicacies…" at bounding box center [650, 464] width 643 height 24
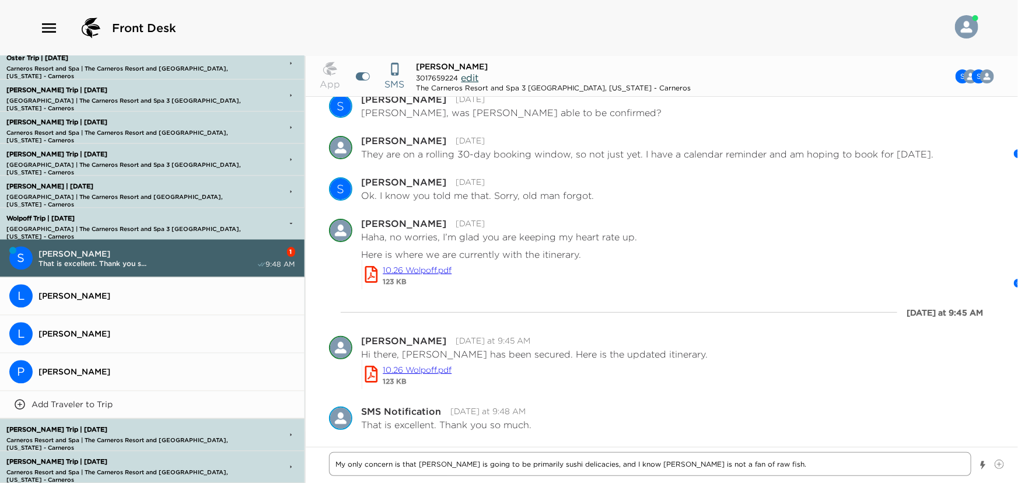
scroll to position [1279, 0]
click at [810, 463] on textarea "My only concern is that [PERSON_NAME] is going to be primarily sushi delicacies…" at bounding box center [650, 464] width 643 height 24
drag, startPoint x: 525, startPoint y: 462, endPoint x: 491, endPoint y: 460, distance: 33.3
click at [491, 460] on textarea "My only concern is that [PERSON_NAME] is going to be primarily sushi delicacies…" at bounding box center [650, 464] width 643 height 24
click at [750, 462] on textarea "My only concern is that [PERSON_NAME] is going to be heavy on sushi delicacies,…" at bounding box center [650, 464] width 643 height 24
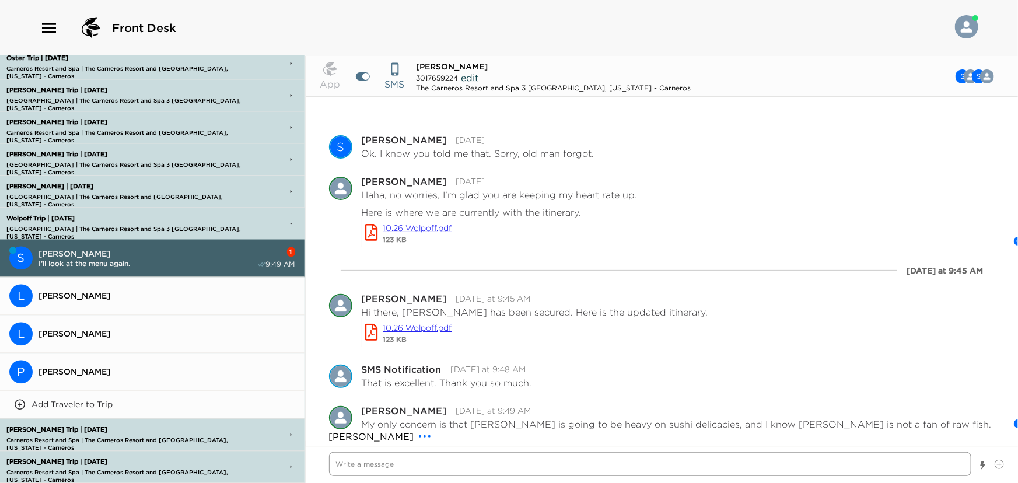
scroll to position [1363, 0]
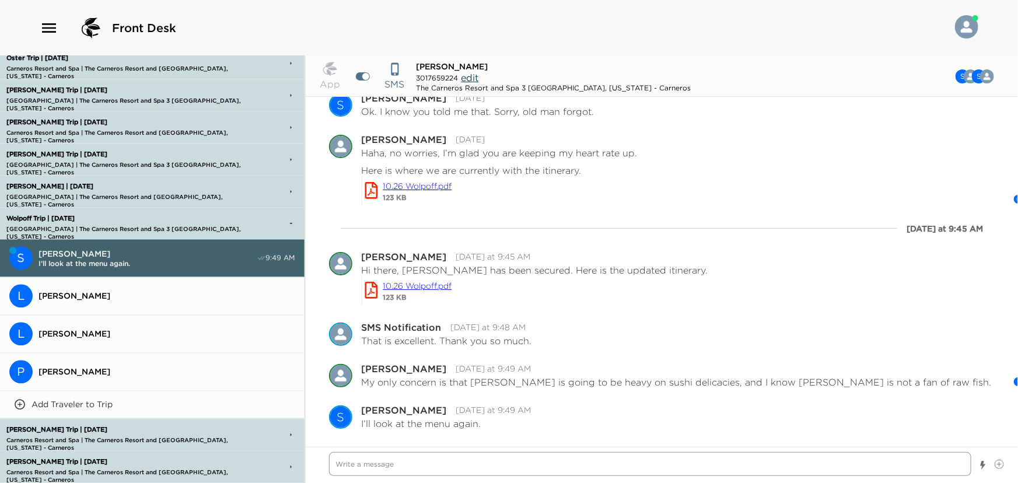
click at [400, 467] on textarea "Write a message" at bounding box center [650, 464] width 643 height 24
click at [551, 461] on textarea "I let the restaurant know that [PERSON_NAME] is not a fan of raw fish" at bounding box center [650, 464] width 643 height 24
click at [693, 459] on textarea "I let the restaurant know that [PERSON_NAME] is not a fan of raw fish, but cook…" at bounding box center [650, 464] width 643 height 24
click at [614, 462] on textarea "I let the restaurant know that [PERSON_NAME] is not a fan of raw fish, but cook…" at bounding box center [650, 464] width 643 height 24
click at [768, 460] on textarea "I let the restaurant know that [PERSON_NAME] is not a fan of raw fish, but cook…" at bounding box center [650, 464] width 643 height 24
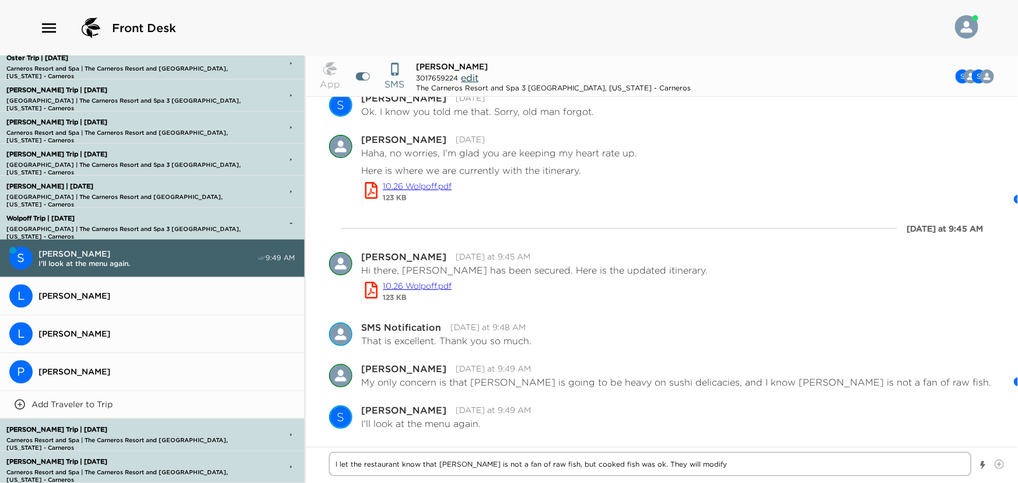
drag, startPoint x: 649, startPoint y: 463, endPoint x: 698, endPoint y: 465, distance: 49.0
click at [685, 466] on textarea "I let the restaurant know that [PERSON_NAME] is not a fan of raw fish, but cook…" at bounding box center [650, 464] width 643 height 24
click at [339, 463] on textarea "I let the restaurant know that [PERSON_NAME] is not a fan of raw fish, but cook…" at bounding box center [650, 464] width 643 height 24
click at [966, 465] on textarea "I did let the restaurant know that [PERSON_NAME] is not a fan of raw fish, but …" at bounding box center [650, 464] width 643 height 24
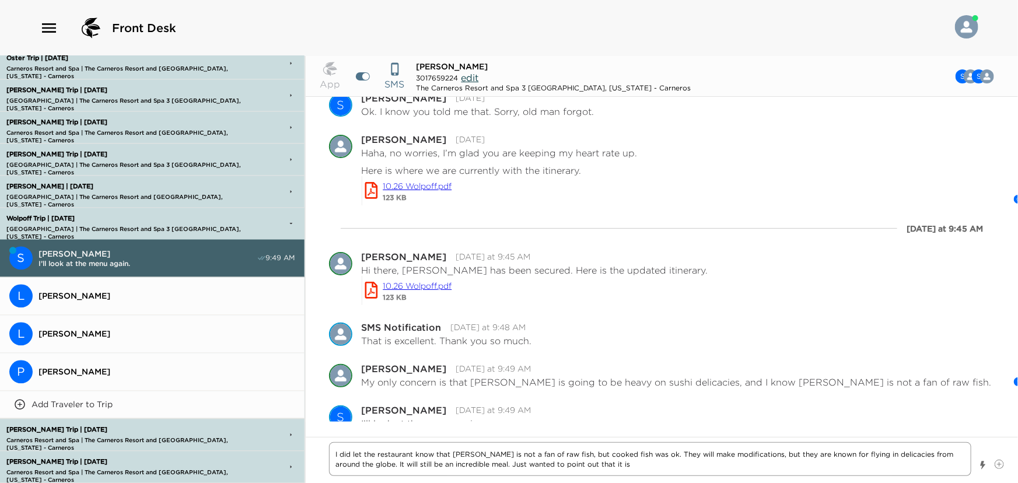
paste textarea "kaiseki courses"
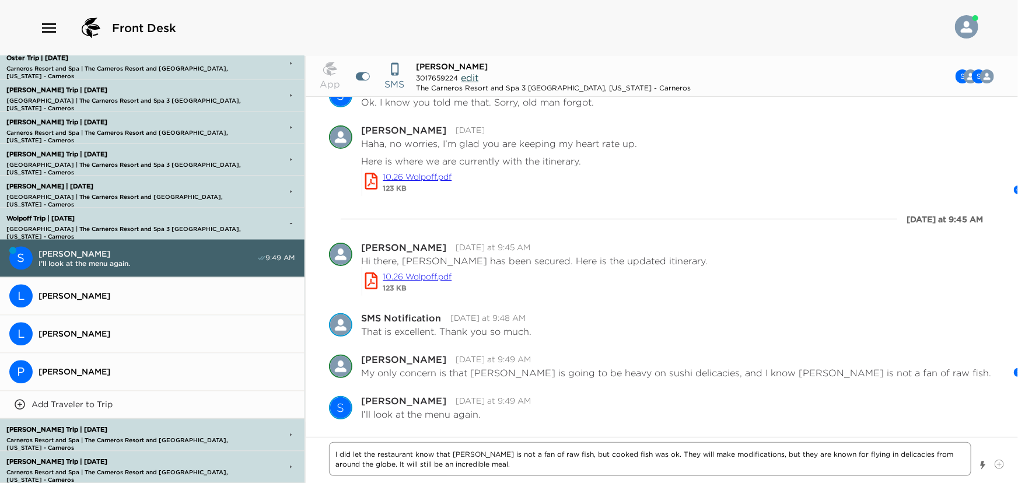
paste textarea "kaiseki courses"
paste textarea "[URL][DOMAIN_NAME]"
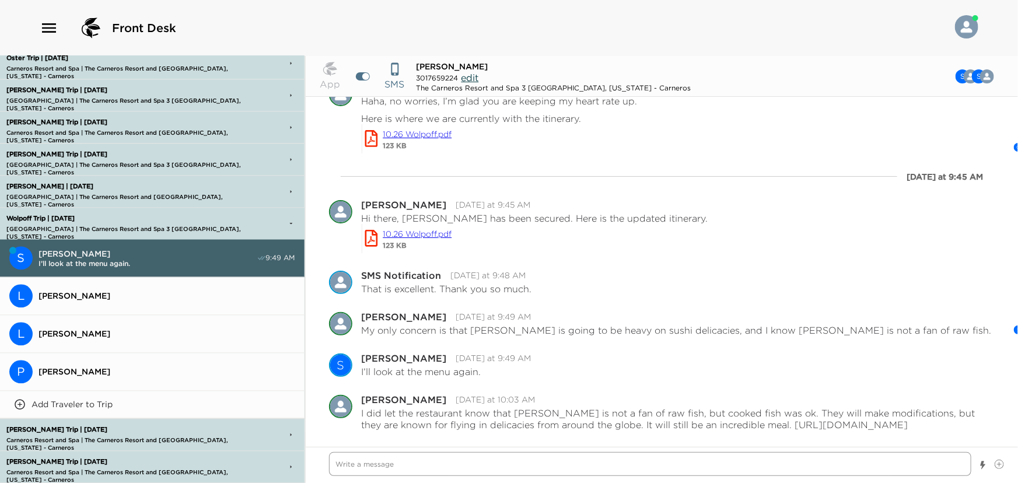
scroll to position [1416, 0]
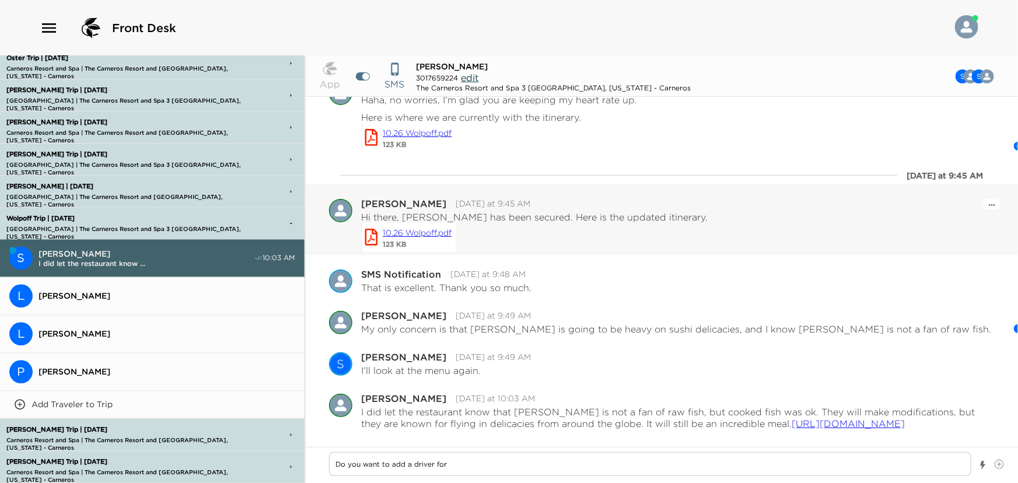
click at [420, 229] on link "10.26 Wolpoff.pdf" at bounding box center [417, 232] width 69 height 13
click at [515, 462] on textarea "Do you want to add a driver for" at bounding box center [650, 464] width 643 height 24
click at [410, 462] on textarea "Do you want to add a driver for [DATE] and [DATE]?" at bounding box center [650, 464] width 643 height 24
click at [609, 463] on textarea "Do you want to add a designated driver for [DATE] and [DATE]?" at bounding box center [650, 464] width 643 height 24
drag, startPoint x: 902, startPoint y: 466, endPoint x: 954, endPoint y: 465, distance: 51.9
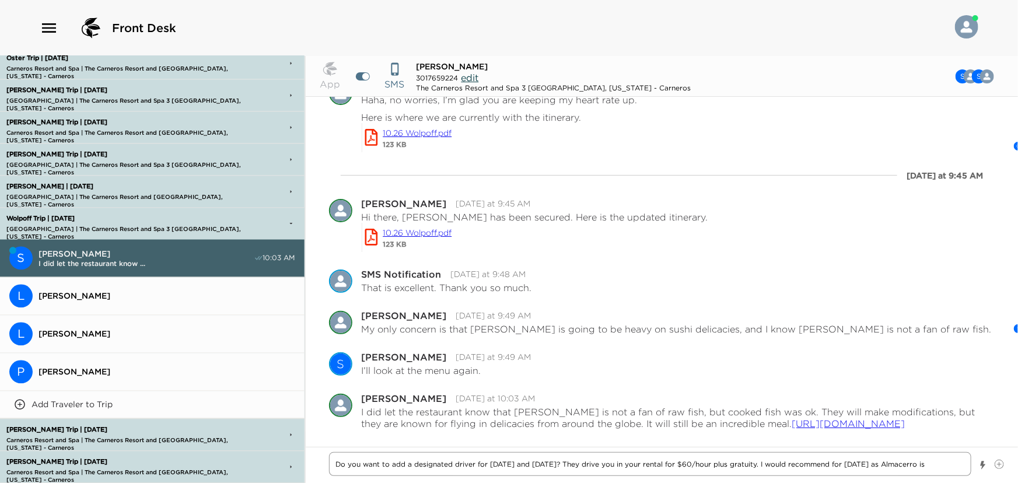
click at [954, 465] on textarea "Do you want to add a designated driver for [DATE] and [DATE]? They drive you in…" at bounding box center [650, 464] width 643 height 24
drag, startPoint x: 847, startPoint y: 462, endPoint x: 844, endPoint y: 479, distance: 17.2
click at [847, 462] on textarea "Do you want to add a designated driver for [DATE] and [DATE]? They drive you in…" at bounding box center [650, 464] width 643 height 24
click at [839, 464] on textarea "Do you want to add a designated driver for [DATE] and [DATE]? They drive you in…" at bounding box center [650, 464] width 643 height 24
drag, startPoint x: 839, startPoint y: 464, endPoint x: 841, endPoint y: 483, distance: 18.8
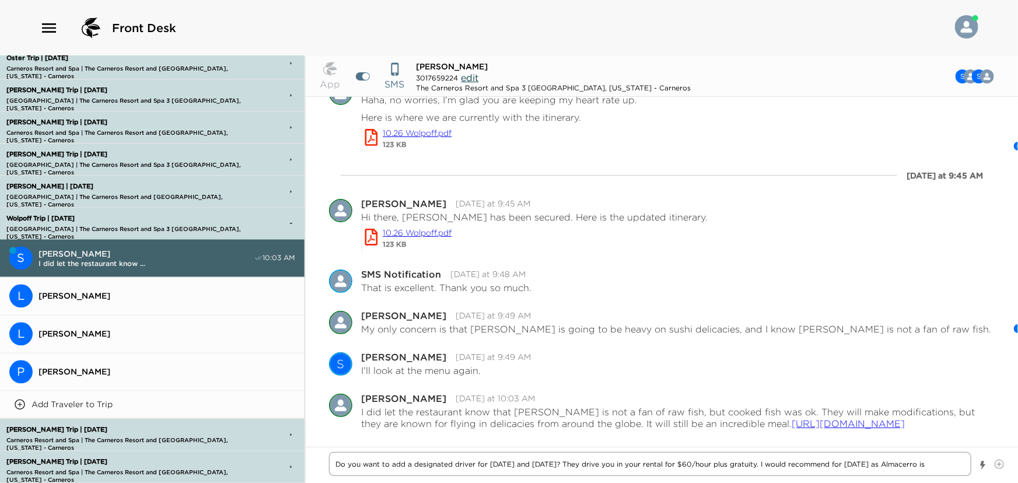
click at [839, 465] on textarea "Do you want to add a designated driver for [DATE] and [DATE]? They drive you in…" at bounding box center [650, 464] width 643 height 24
click at [952, 466] on textarea "Do you want to add a designated driver for [DATE] and [DATE]? They drive you in…" at bounding box center [650, 464] width 643 height 24
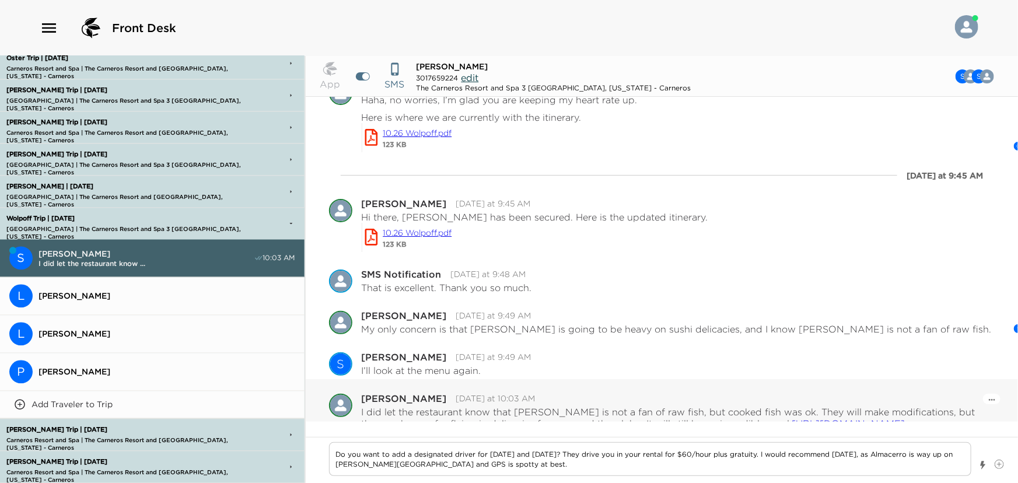
click at [850, 418] on link "[URL][DOMAIN_NAME]" at bounding box center [848, 424] width 113 height 12
